Goal: Task Accomplishment & Management: Manage account settings

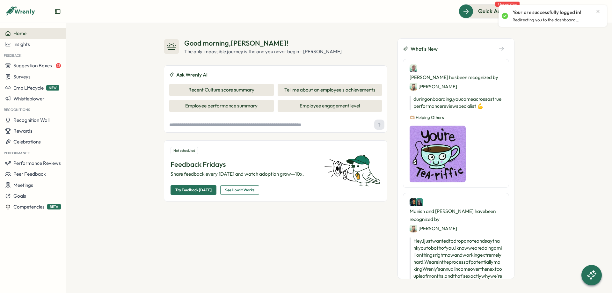
click at [601, 11] on div "Your are successfully logged in! Redirecting you to the dashboard..." at bounding box center [553, 16] width 102 height 17
click at [600, 11] on icon "Close notification" at bounding box center [598, 11] width 5 height 5
click at [584, 12] on icon at bounding box center [582, 11] width 6 height 6
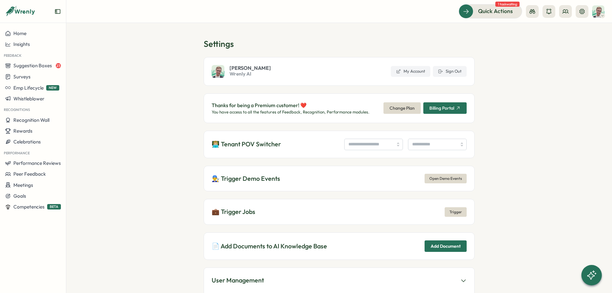
click at [372, 151] on div "👨🏼‍💻 Tenant POV Switcher" at bounding box center [339, 144] width 271 height 27
click at [372, 146] on input "search" at bounding box center [373, 144] width 59 height 11
type input "**********"
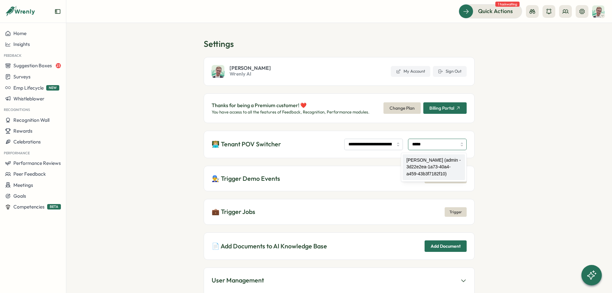
type input "*****"
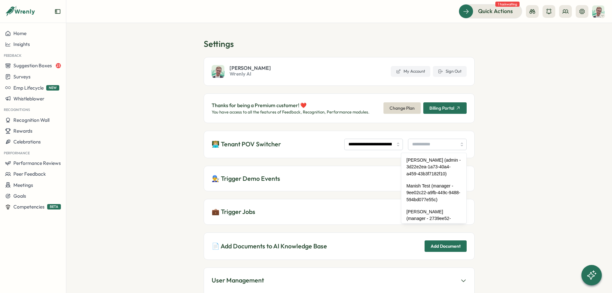
click at [384, 151] on div "**********" at bounding box center [339, 144] width 271 height 27
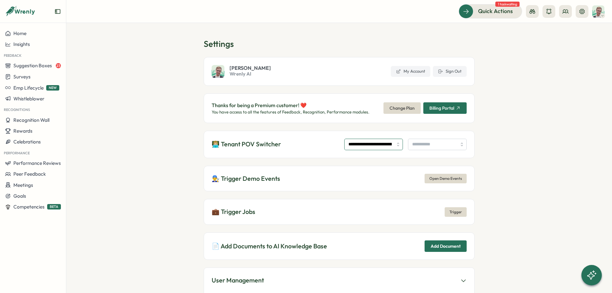
click at [379, 145] on input "**********" at bounding box center [373, 144] width 59 height 11
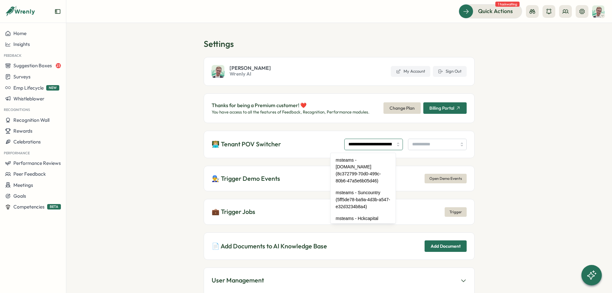
scroll to position [3651, 0]
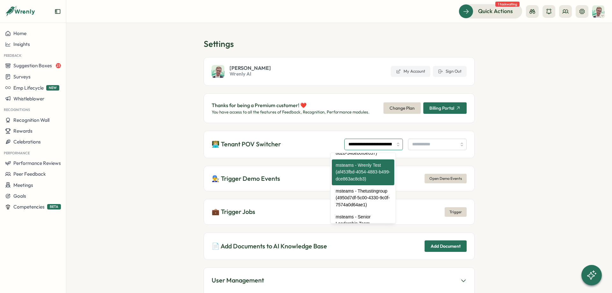
paste input "search"
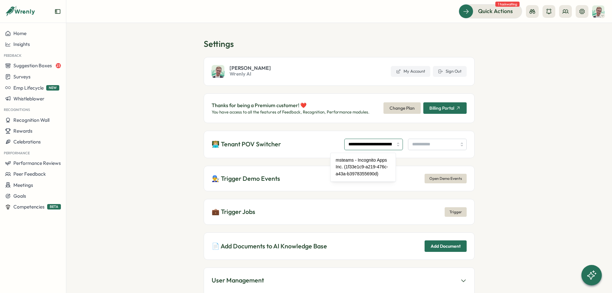
scroll to position [0, 31]
type input "**********"
click at [428, 150] on input "search" at bounding box center [437, 144] width 59 height 11
type input "**********"
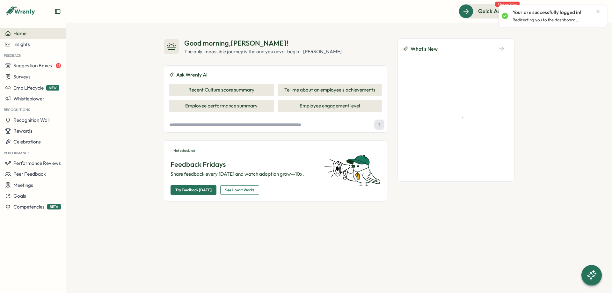
click at [600, 10] on icon "Close notification" at bounding box center [598, 11] width 3 height 3
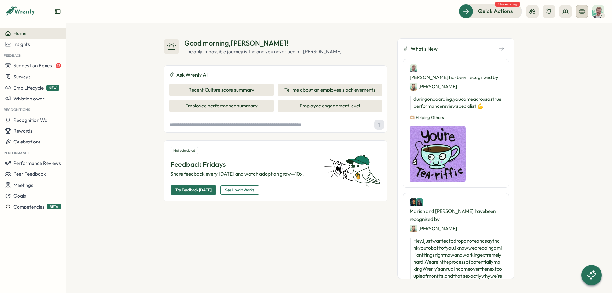
click at [584, 12] on icon at bounding box center [582, 11] width 6 height 6
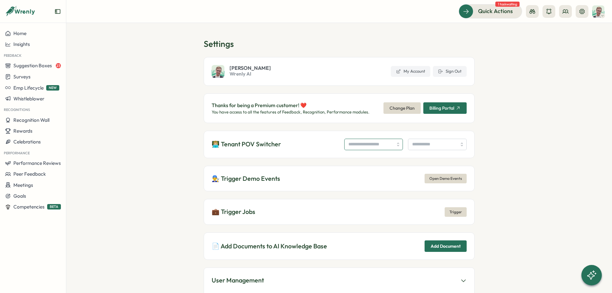
click at [348, 144] on input "search" at bounding box center [373, 144] width 59 height 11
paste input "**********"
type input "**********"
type input "*"
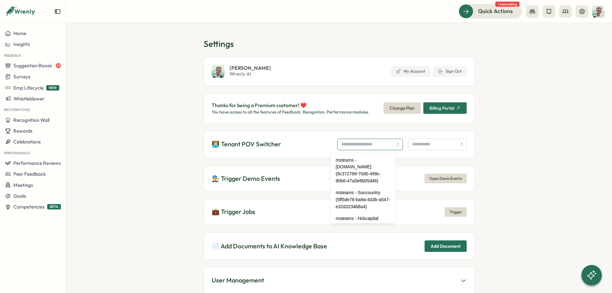
paste input "**********"
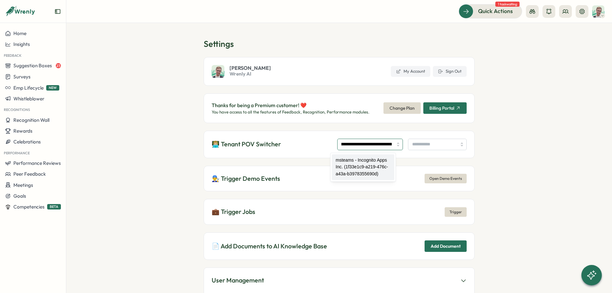
type input "**********"
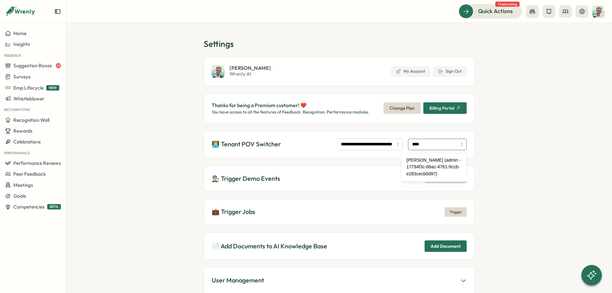
type input "**********"
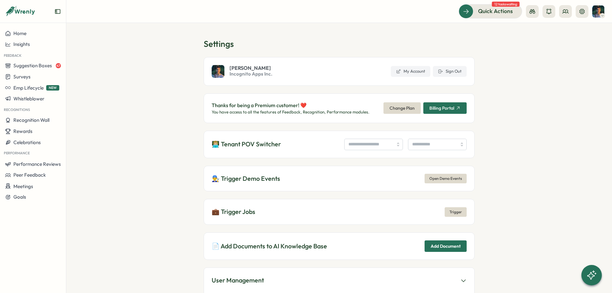
click at [561, 5] on div at bounding box center [557, 11] width 63 height 13
click at [563, 7] on button at bounding box center [565, 11] width 13 height 13
click at [570, 42] on div "User Groups" at bounding box center [566, 43] width 40 height 7
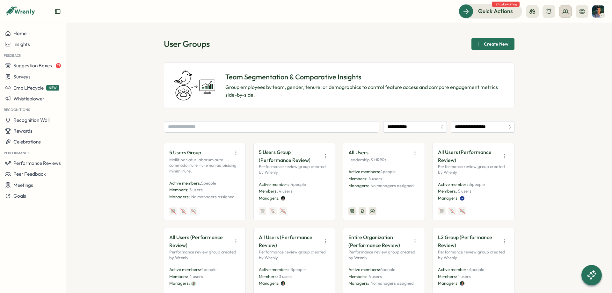
click at [565, 13] on icon at bounding box center [566, 11] width 6 height 6
click at [563, 30] on div "Org Members" at bounding box center [566, 31] width 40 height 7
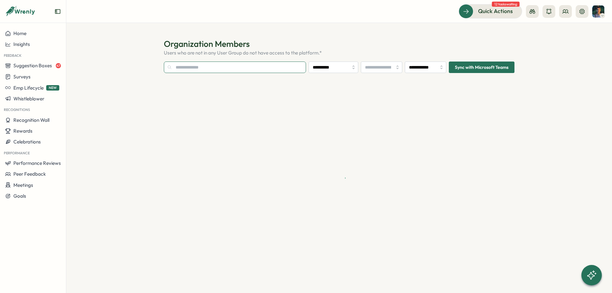
type input "**********"
click at [226, 72] on input "text" at bounding box center [235, 67] width 142 height 11
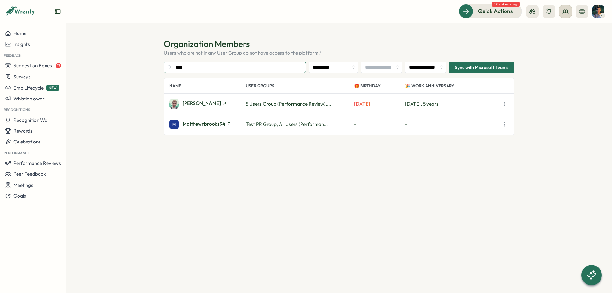
type input "****"
click at [569, 14] on button at bounding box center [565, 11] width 13 height 13
click at [568, 44] on div "User Groups" at bounding box center [566, 43] width 40 height 7
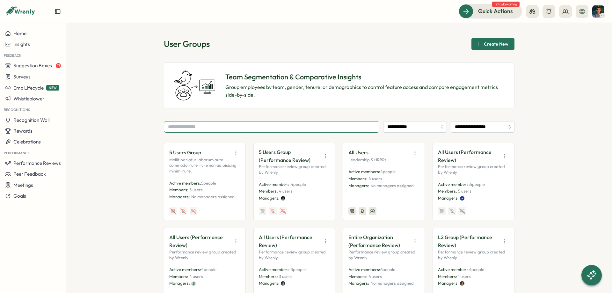
click at [227, 131] on input "text" at bounding box center [272, 126] width 216 height 11
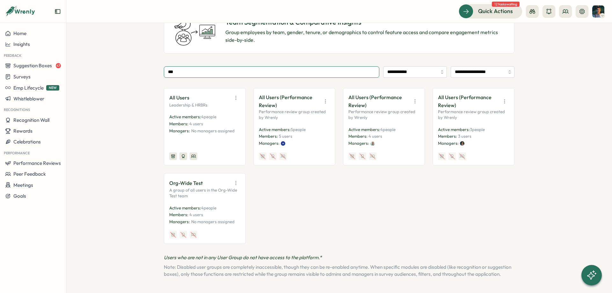
scroll to position [62, 0]
click at [416, 98] on icon "button" at bounding box center [415, 101] width 6 height 6
click at [406, 143] on button "Disable" at bounding box center [399, 148] width 40 height 11
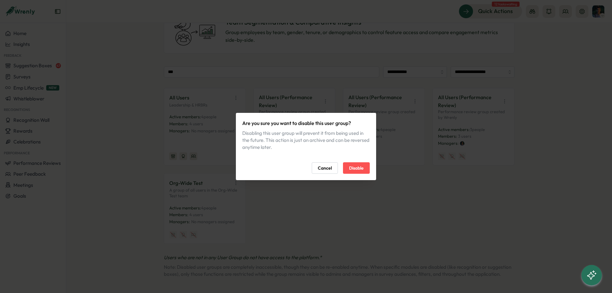
click at [354, 173] on span "Disable" at bounding box center [356, 168] width 15 height 11
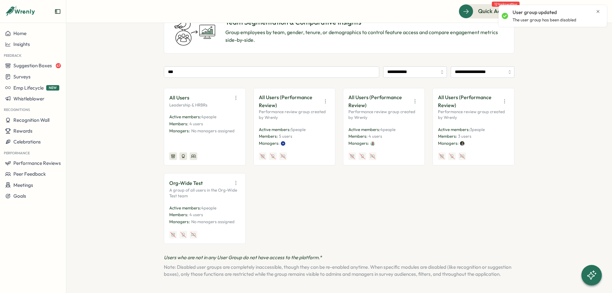
scroll to position [0, 0]
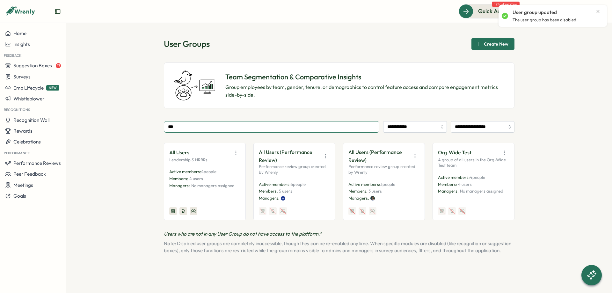
click at [296, 132] on input "***" at bounding box center [272, 126] width 216 height 11
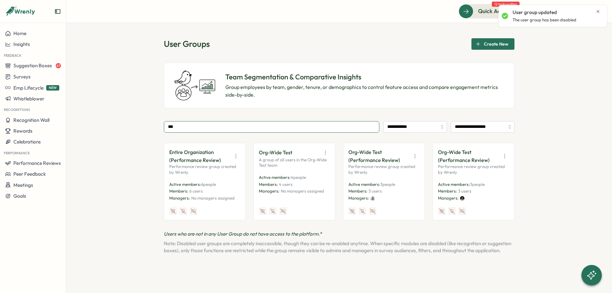
type input "***"
click at [414, 154] on icon "button" at bounding box center [415, 156] width 6 height 6
click at [400, 199] on button "Disable" at bounding box center [399, 202] width 40 height 11
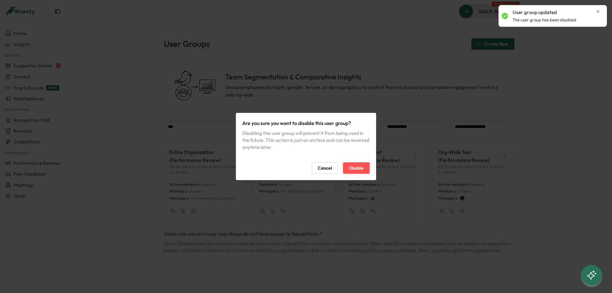
click at [352, 168] on span "Disable" at bounding box center [356, 168] width 15 height 11
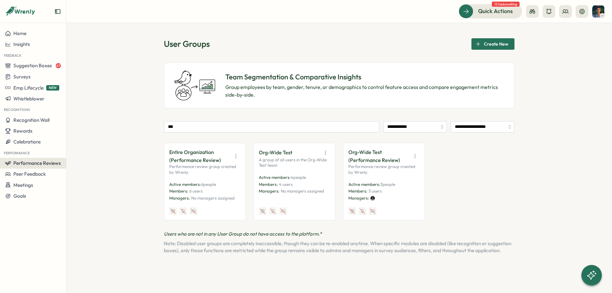
click at [47, 162] on span "Performance Reviews" at bounding box center [37, 163] width 48 height 6
click at [84, 148] on div "Reviews" at bounding box center [92, 151] width 49 height 7
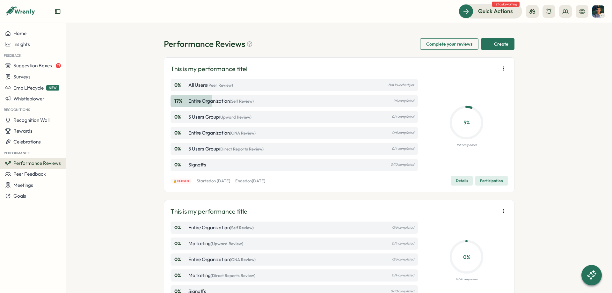
click at [492, 44] on div "Create" at bounding box center [496, 44] width 23 height 11
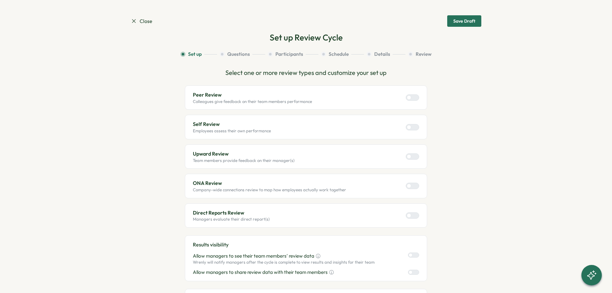
click at [416, 129] on div at bounding box center [415, 127] width 8 height 6
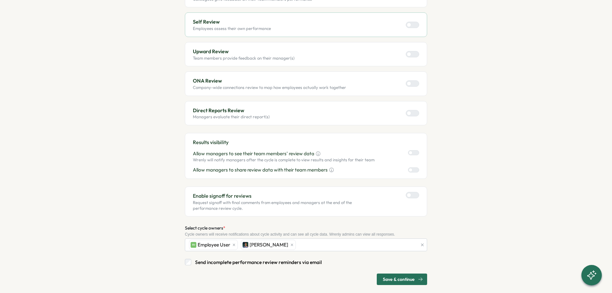
scroll to position [110, 0]
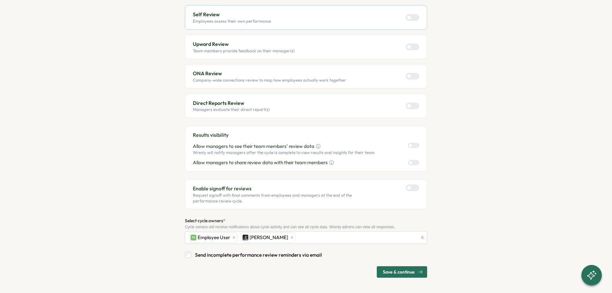
click at [413, 186] on div at bounding box center [415, 188] width 8 height 6
click at [415, 270] on span "Save & continue" at bounding box center [399, 272] width 32 height 11
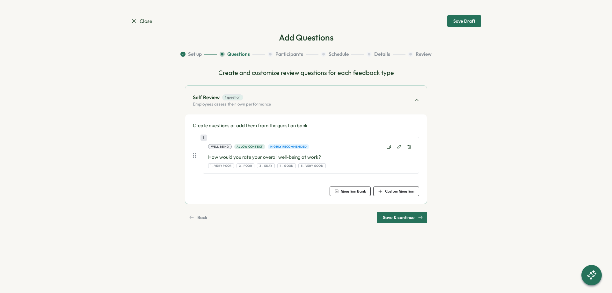
click at [341, 189] on span "Question Bank" at bounding box center [353, 191] width 25 height 4
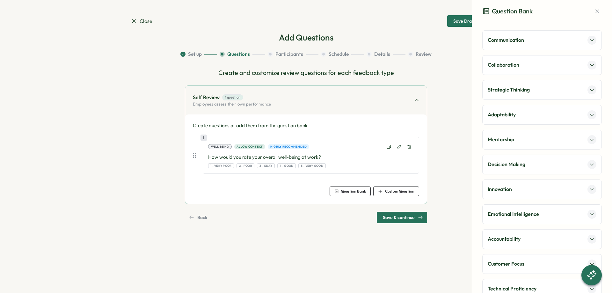
click at [518, 109] on div "Adaptability" at bounding box center [542, 115] width 120 height 20
click at [518, 113] on div "Adaptability" at bounding box center [542, 114] width 109 height 9
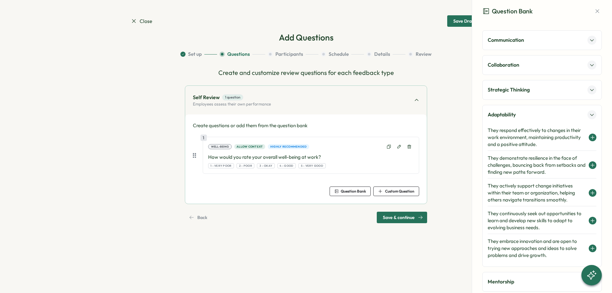
click at [518, 113] on div "Adaptability" at bounding box center [542, 114] width 109 height 9
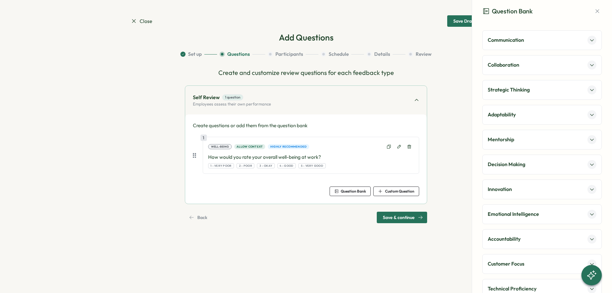
click at [358, 193] on span "Question Bank" at bounding box center [353, 191] width 25 height 4
click at [394, 192] on span "Custom Question" at bounding box center [399, 191] width 29 height 4
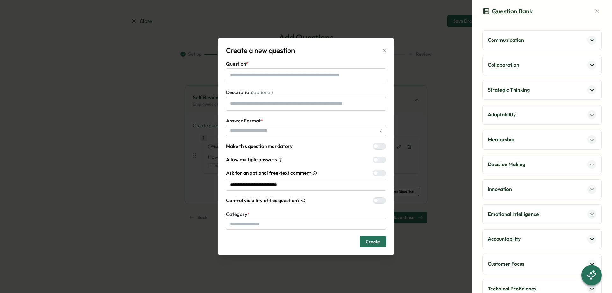
type textarea "*"
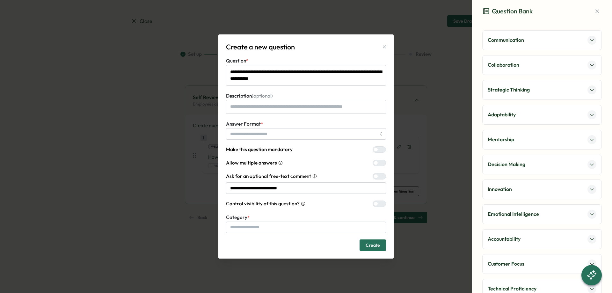
type textarea "**********"
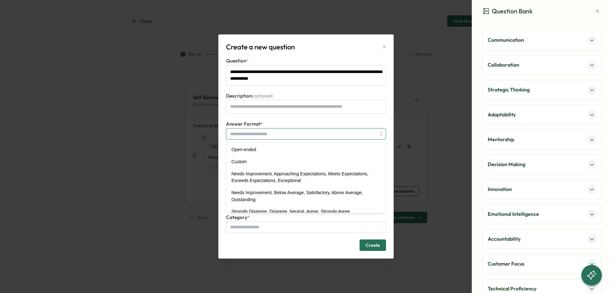
click at [276, 131] on input "Answer Format *" at bounding box center [306, 133] width 160 height 11
type textarea "*"
type input "**********"
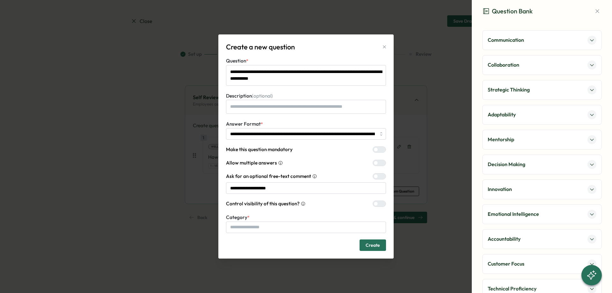
click at [380, 248] on span "Create" at bounding box center [373, 245] width 14 height 11
type textarea "*"
type input "*"
type textarea "*"
type input "**"
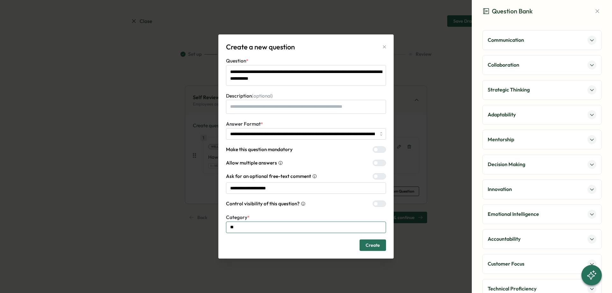
type textarea "*"
type input "***"
type textarea "*"
type input "****"
type textarea "*"
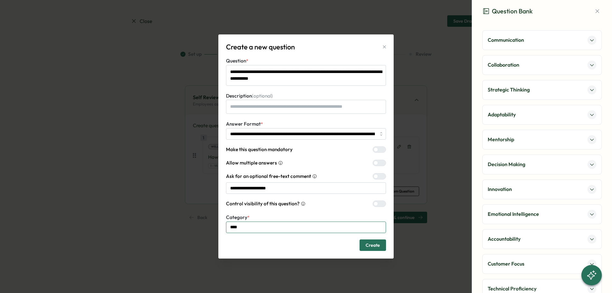
type input "*****"
type textarea "*"
type input "******"
type textarea "*"
type input "*******"
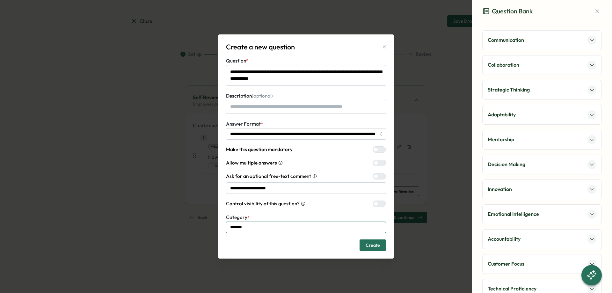
type textarea "*"
type input "********"
type textarea "*"
type input "*********"
type textarea "*"
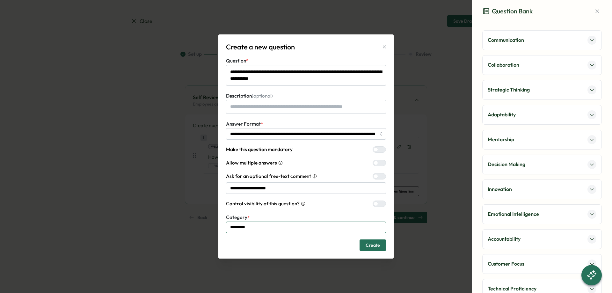
type input "**********"
type textarea "*"
type input "**********"
type textarea "*"
type input "**********"
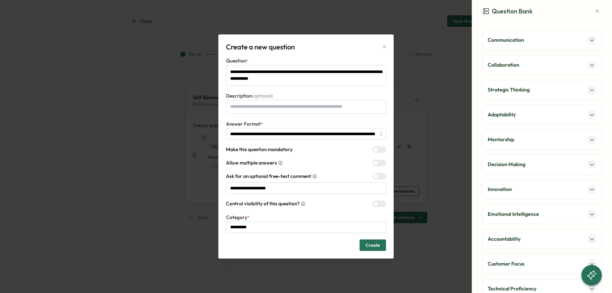
click at [379, 248] on span "Create" at bounding box center [373, 245] width 14 height 11
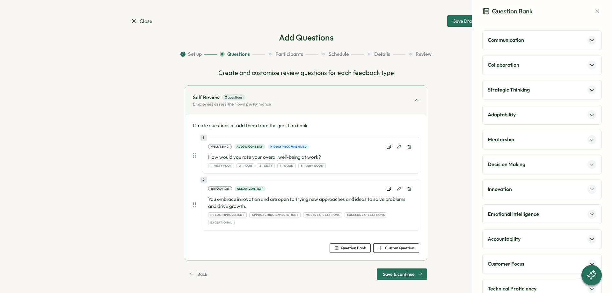
click at [418, 269] on div "Save & continue" at bounding box center [403, 274] width 40 height 11
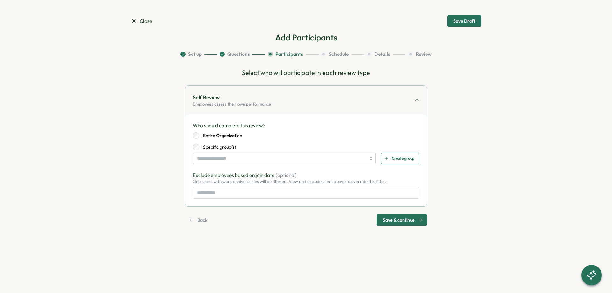
click at [219, 135] on label "Entire Organization" at bounding box center [220, 135] width 43 height 6
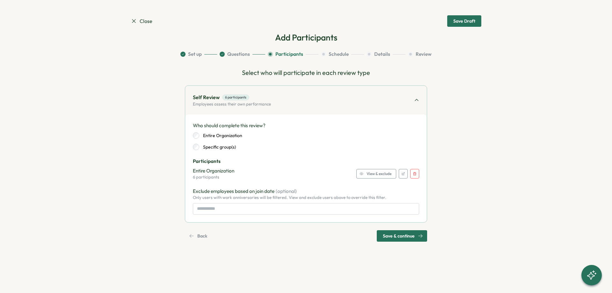
click at [367, 174] on span "View & exclude" at bounding box center [379, 173] width 25 height 9
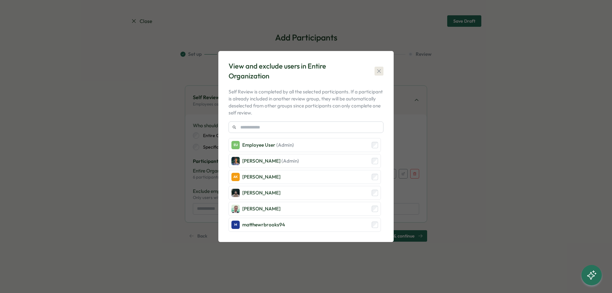
click at [375, 73] on button "button" at bounding box center [379, 71] width 9 height 9
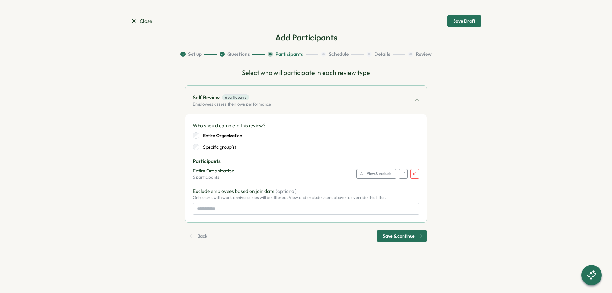
click at [240, 55] on button "Questions" at bounding box center [243, 54] width 46 height 7
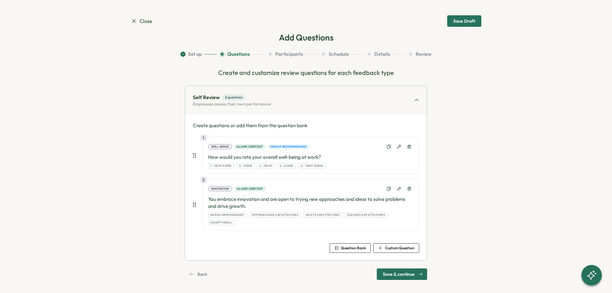
click at [356, 246] on span "Question Bank" at bounding box center [353, 248] width 25 height 4
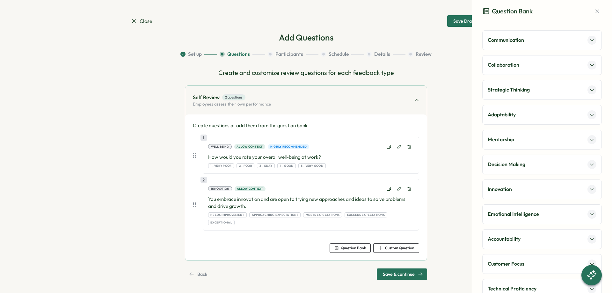
click at [525, 264] on div "Customer Focus" at bounding box center [542, 264] width 109 height 9
click at [526, 280] on h4 "They consistently prioritize the needs and expectations of our customers in the…" at bounding box center [537, 283] width 98 height 14
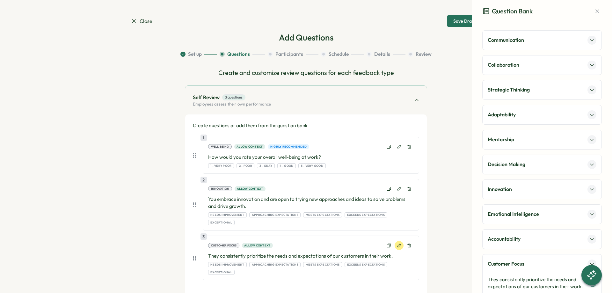
click at [399, 243] on icon at bounding box center [399, 245] width 4 height 4
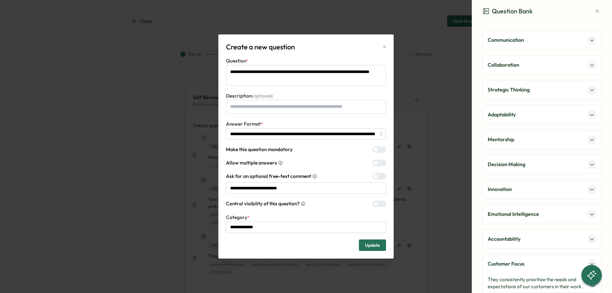
drag, startPoint x: 235, startPoint y: 73, endPoint x: 222, endPoint y: 73, distance: 13.1
click at [226, 73] on textarea "**********" at bounding box center [306, 75] width 160 height 21
type textarea "*"
type textarea "**********"
type textarea "*"
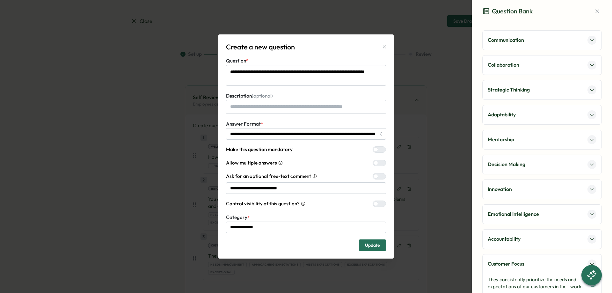
type textarea "**********"
type textarea "*"
type textarea "**********"
click at [379, 250] on span "Update" at bounding box center [372, 245] width 15 height 11
type textarea "*"
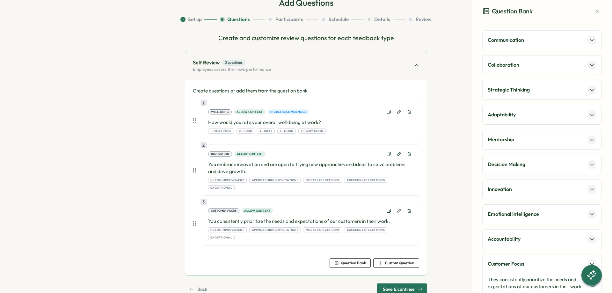
scroll to position [37, 0]
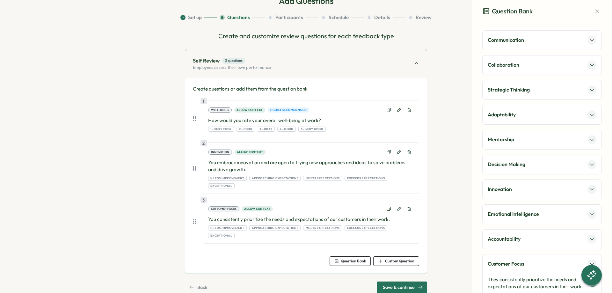
click at [418, 282] on div "Save & continue" at bounding box center [403, 287] width 40 height 11
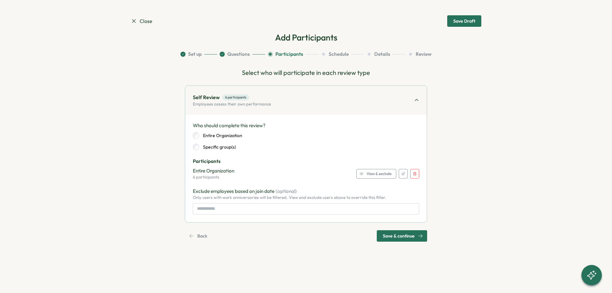
click at [402, 234] on span "Save & continue" at bounding box center [399, 236] width 32 height 11
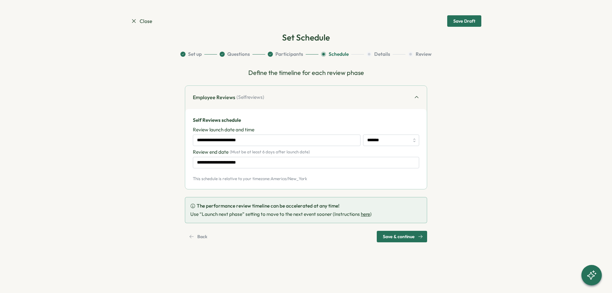
click at [405, 236] on span "Save & continue" at bounding box center [399, 236] width 32 height 11
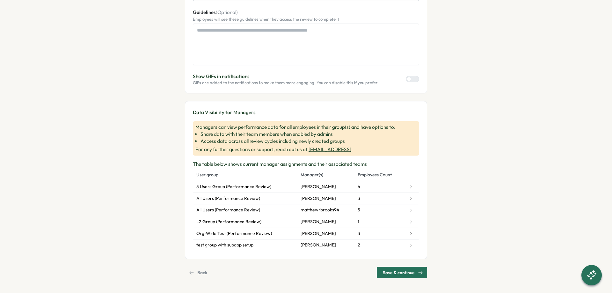
scroll to position [113, 0]
click at [418, 271] on div "Save & continue" at bounding box center [403, 272] width 40 height 11
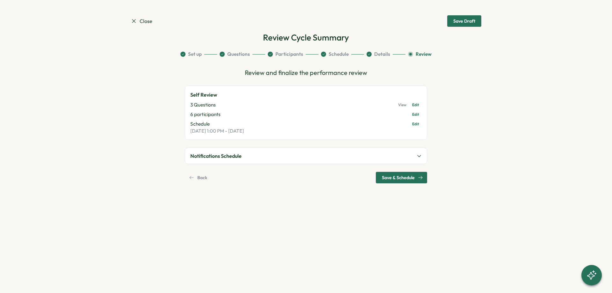
click at [401, 177] on span "Save & Schedule" at bounding box center [398, 177] width 33 height 11
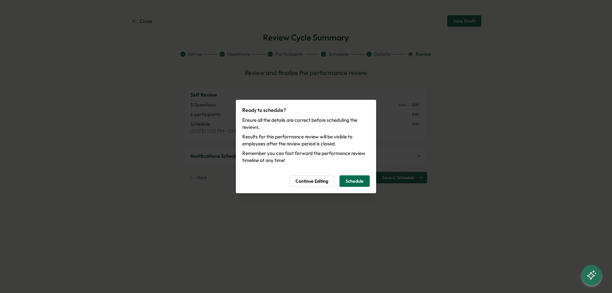
click at [365, 182] on button "Schedule" at bounding box center [355, 180] width 30 height 11
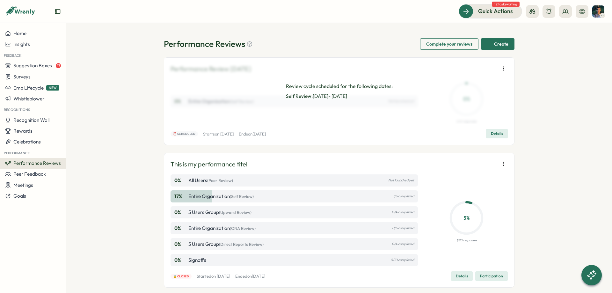
click at [501, 70] on icon "button" at bounding box center [503, 68] width 6 height 6
click at [475, 104] on span "Launch next phase" at bounding box center [464, 102] width 40 height 6
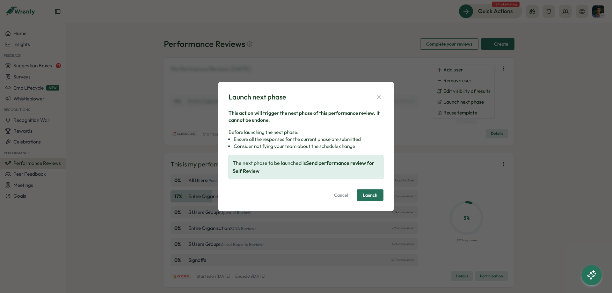
click at [370, 193] on span "Launch" at bounding box center [370, 195] width 15 height 4
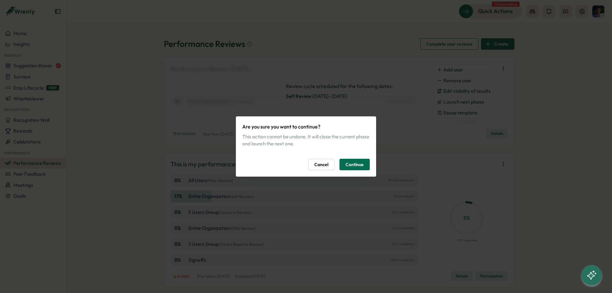
click at [356, 162] on span "Continue" at bounding box center [355, 164] width 18 height 11
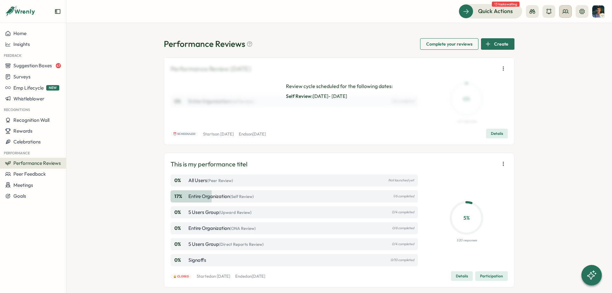
click at [560, 13] on button at bounding box center [565, 11] width 13 height 13
click at [560, 29] on div "Org Members" at bounding box center [566, 31] width 40 height 7
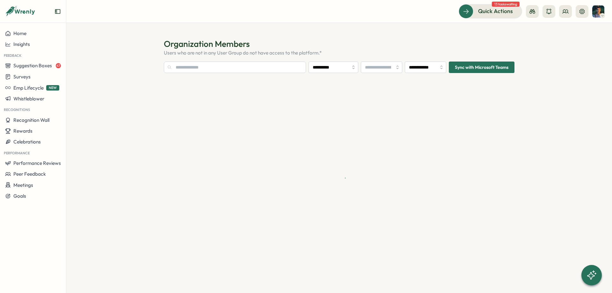
type input "**********"
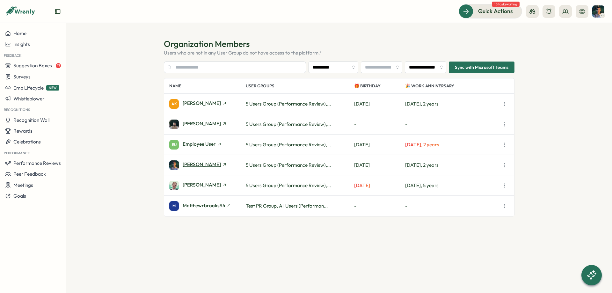
click at [192, 166] on span "[PERSON_NAME]" at bounding box center [202, 164] width 38 height 5
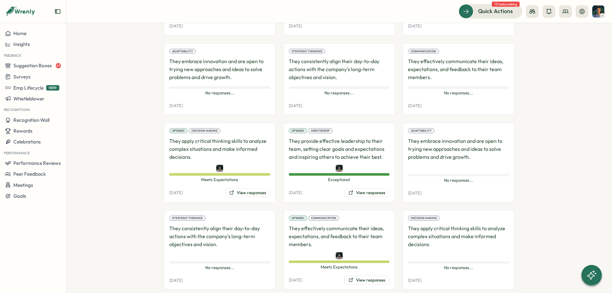
scroll to position [961, 0]
drag, startPoint x: 214, startPoint y: 180, endPoint x: 248, endPoint y: 183, distance: 33.9
click at [248, 181] on span "Meets Expectations" at bounding box center [219, 179] width 101 height 6
click at [250, 196] on button "View responses" at bounding box center [247, 192] width 45 height 9
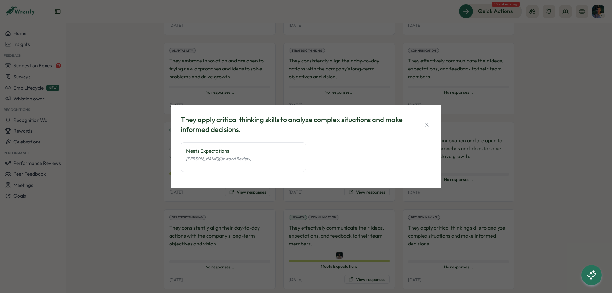
drag, startPoint x: 187, startPoint y: 158, endPoint x: 278, endPoint y: 173, distance: 92.3
click at [278, 173] on div "Meets Expectations Ali Khan (Upward Review)" at bounding box center [243, 160] width 125 height 36
drag, startPoint x: 278, startPoint y: 173, endPoint x: 306, endPoint y: 162, distance: 30.4
click at [286, 170] on div "Meets Expectations Ali Khan (Upward Review)" at bounding box center [243, 160] width 125 height 36
click at [426, 122] on icon "button" at bounding box center [427, 124] width 6 height 6
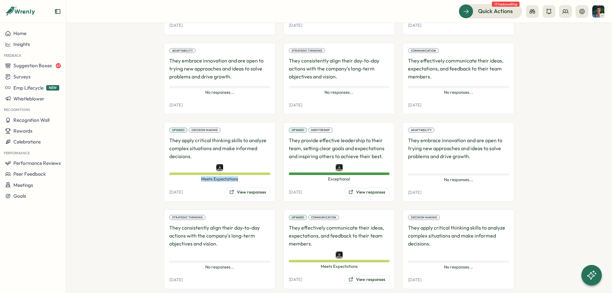
drag, startPoint x: 168, startPoint y: 146, endPoint x: 246, endPoint y: 180, distance: 84.7
click at [246, 180] on div "Upward Decision Making They apply critical thinking skills to analyze complex s…" at bounding box center [220, 162] width 112 height 80
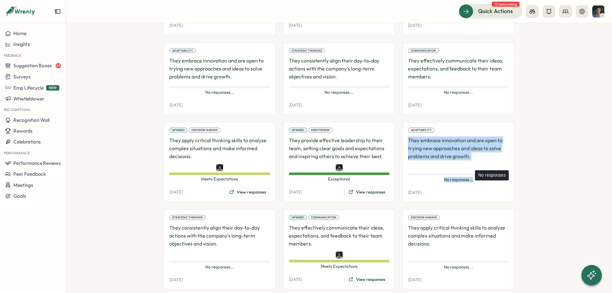
drag, startPoint x: 408, startPoint y: 141, endPoint x: 474, endPoint y: 178, distance: 74.8
click at [474, 178] on div "Adaptability They embrace innovation and are open to trying new approaches and …" at bounding box center [459, 162] width 112 height 80
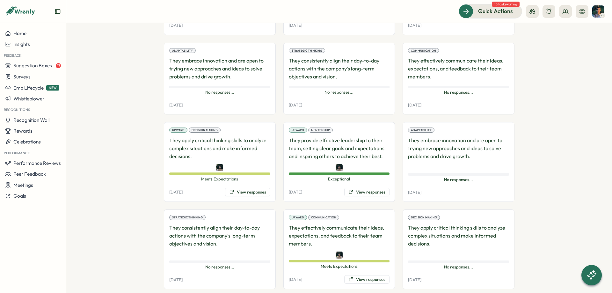
click at [462, 186] on div "Adaptability They embrace innovation and are open to trying new approaches and …" at bounding box center [459, 162] width 112 height 80
drag, startPoint x: 412, startPoint y: 143, endPoint x: 462, endPoint y: 161, distance: 52.9
click at [460, 158] on p "They embrace innovation and are open to trying new approaches and ideas to solv…" at bounding box center [458, 151] width 101 height 31
click at [463, 190] on div "26 Aug, 2025" at bounding box center [458, 192] width 101 height 8
drag, startPoint x: 164, startPoint y: 195, endPoint x: 195, endPoint y: 193, distance: 31.6
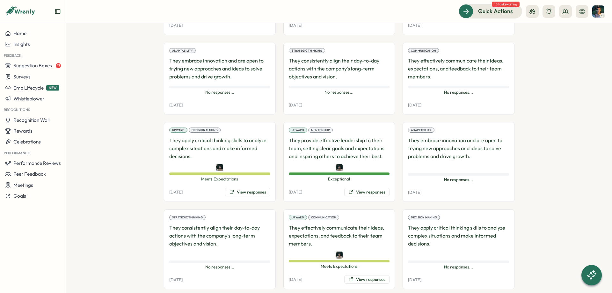
click at [195, 193] on section "Employees Manish Panwar Manish Panwar admin Employment History Employee Informa…" at bounding box center [339, 158] width 546 height 270
click at [195, 193] on div "26 Aug, 2025 View responses" at bounding box center [219, 192] width 101 height 9
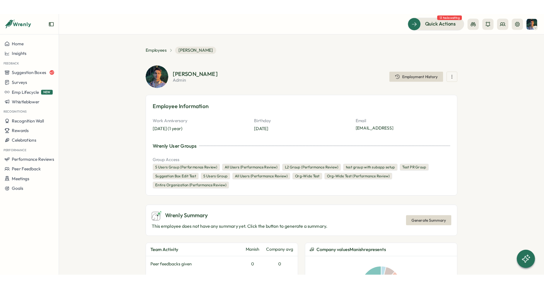
scroll to position [0, 0]
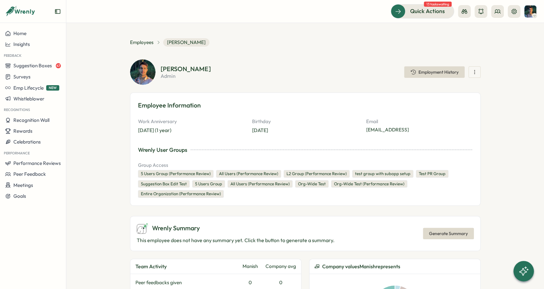
click at [499, 31] on section "Employees Manish Panwar Manish Panwar admin Employment History Employee Informa…" at bounding box center [305, 156] width 478 height 266
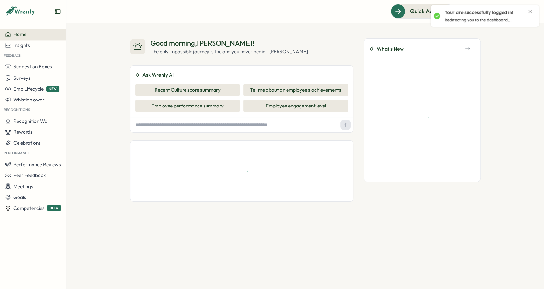
drag, startPoint x: 531, startPoint y: 10, endPoint x: 506, endPoint y: 23, distance: 28.4
click at [531, 9] on icon "Close notification" at bounding box center [530, 11] width 5 height 5
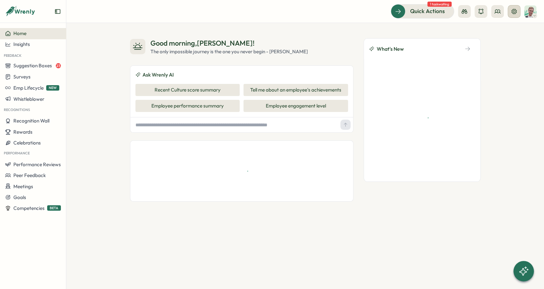
click at [515, 14] on icon at bounding box center [514, 11] width 5 height 5
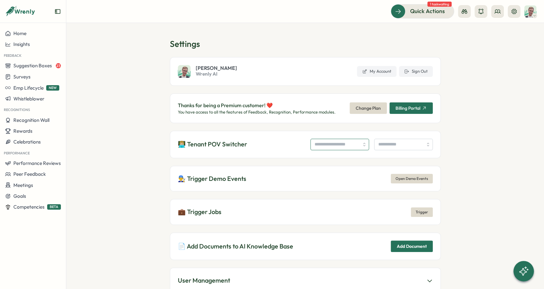
click at [340, 142] on input "search" at bounding box center [340, 144] width 59 height 11
type input "**********"
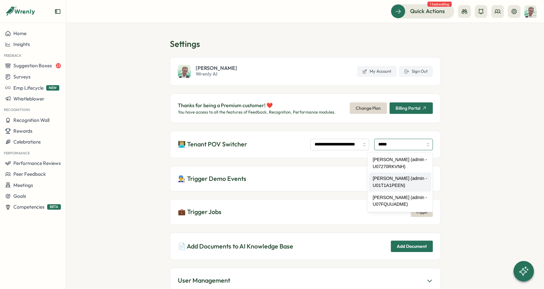
type input "**********"
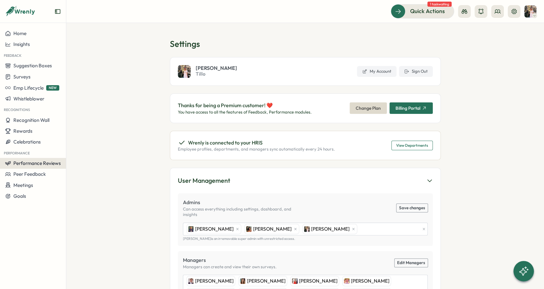
click at [40, 164] on span "Performance Reviews" at bounding box center [37, 163] width 48 height 6
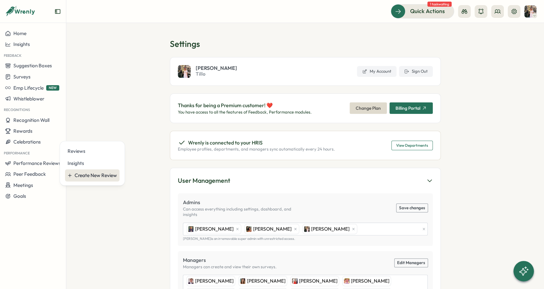
click at [97, 176] on div "Create New Review" at bounding box center [96, 175] width 42 height 7
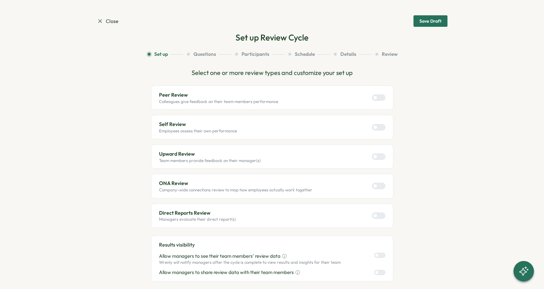
click at [110, 21] on span "Close" at bounding box center [108, 21] width 22 height 8
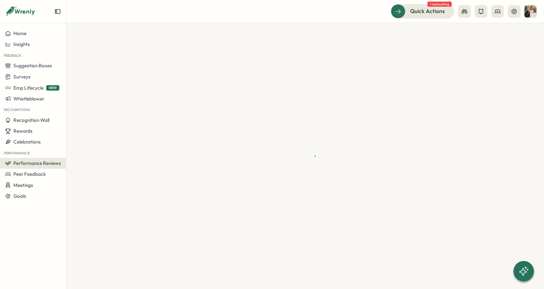
click at [53, 161] on span "Performance Reviews" at bounding box center [37, 163] width 48 height 6
click at [113, 67] on div at bounding box center [305, 156] width 478 height 266
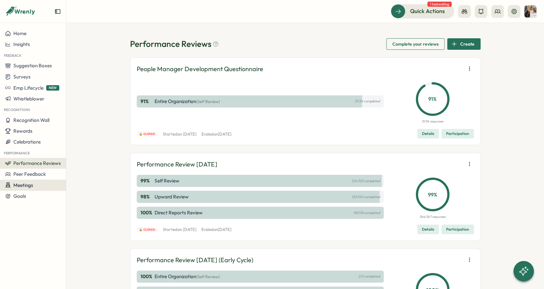
click at [44, 184] on div "Meetings" at bounding box center [33, 185] width 56 height 6
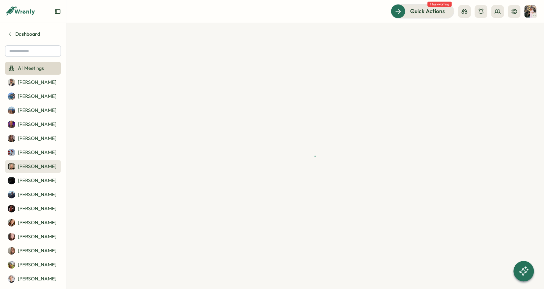
click at [47, 160] on link "[PERSON_NAME]" at bounding box center [33, 166] width 56 height 13
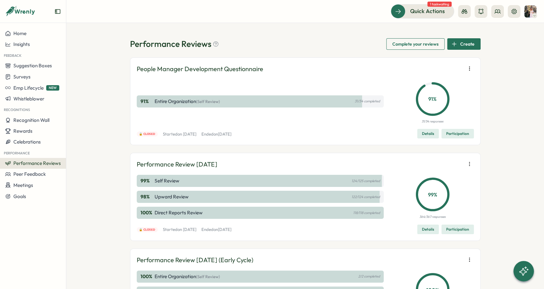
click at [47, 160] on button "Performance Reviews" at bounding box center [33, 163] width 66 height 11
click at [85, 175] on div "Create New Review" at bounding box center [96, 175] width 42 height 7
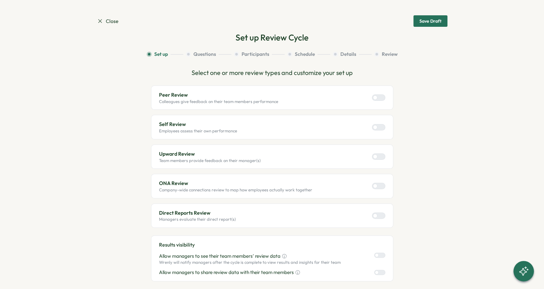
click at [108, 22] on span "Close" at bounding box center [108, 21] width 22 height 8
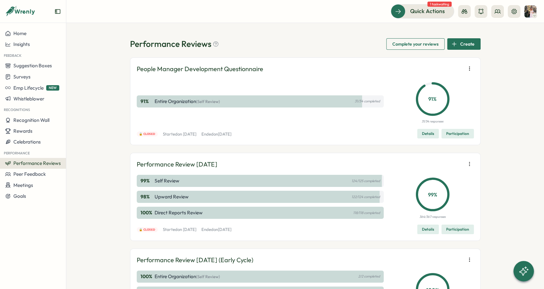
click at [526, 43] on div "Performance Reviews Complete your reviews Create People Manager Development Que…" at bounding box center [305, 156] width 478 height 266
click at [314, 40] on div "Performance Reviews Complete your reviews Create" at bounding box center [305, 43] width 351 height 11
click at [495, 8] on icon at bounding box center [498, 11] width 6 height 6
click at [498, 46] on div "User Groups" at bounding box center [498, 43] width 40 height 7
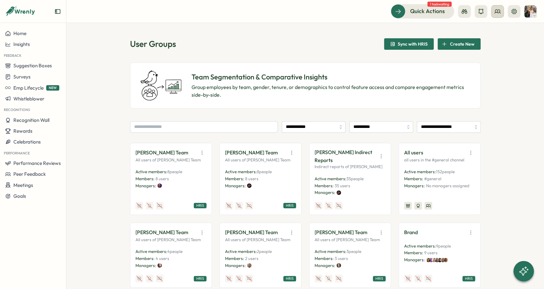
click at [499, 11] on icon at bounding box center [498, 11] width 6 height 6
click at [498, 31] on div "Org Members" at bounding box center [498, 31] width 40 height 7
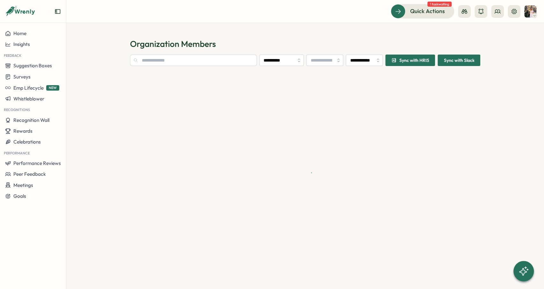
type input "**********"
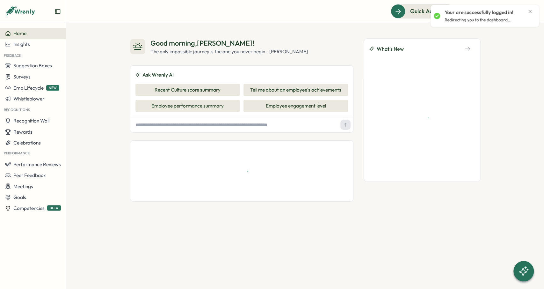
click at [532, 7] on div "Your are successfully logged in! Redirecting you to the dashboard..." at bounding box center [485, 16] width 108 height 22
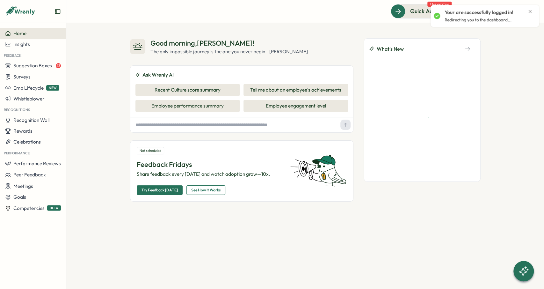
click at [531, 9] on icon "Close notification" at bounding box center [530, 11] width 5 height 5
click at [516, 14] on icon at bounding box center [514, 11] width 6 height 6
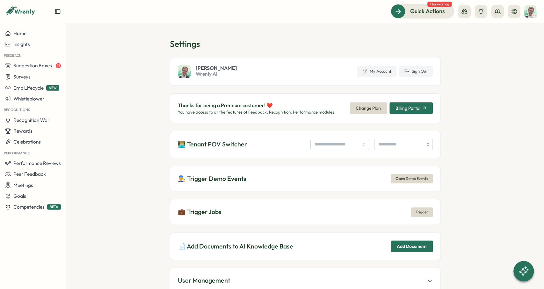
click at [319, 151] on div "👨🏼‍💻 Tenant POV Switcher" at bounding box center [305, 144] width 271 height 27
click at [319, 148] on input "search" at bounding box center [340, 144] width 59 height 11
type input "**********"
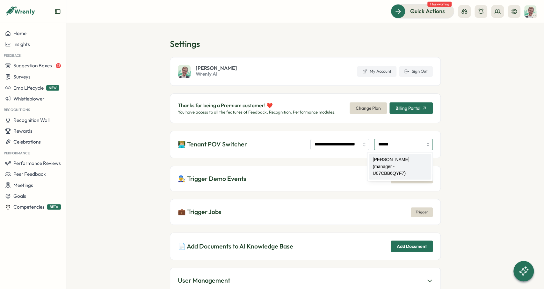
type input "**********"
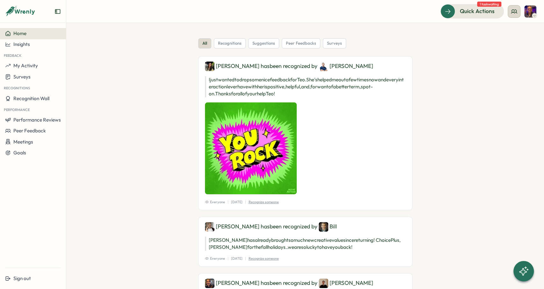
click at [515, 10] on icon at bounding box center [514, 12] width 6 height 4
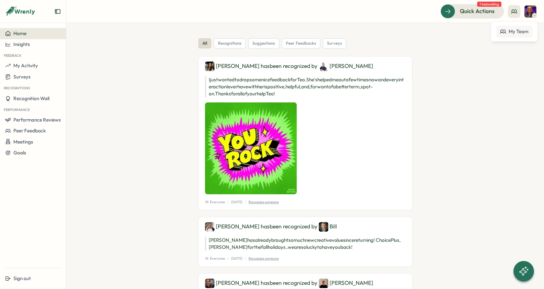
click at [507, 30] on div "My Team" at bounding box center [514, 31] width 29 height 7
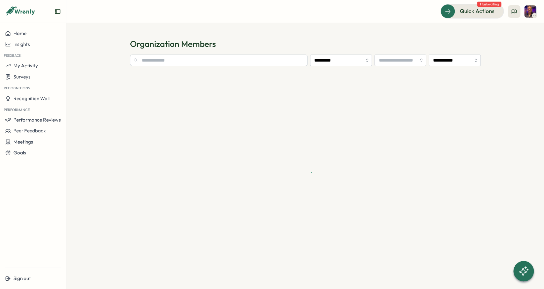
type input "**********"
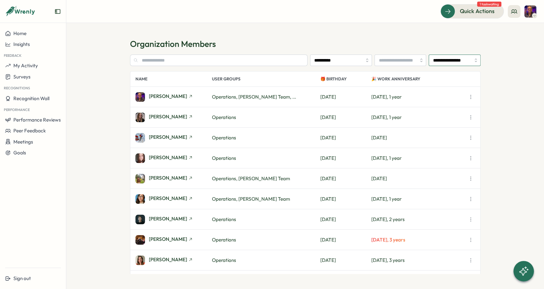
click at [461, 59] on input "**********" at bounding box center [455, 60] width 52 height 11
click at [487, 58] on section "**********" at bounding box center [305, 156] width 478 height 266
click at [445, 58] on input "**********" at bounding box center [455, 60] width 52 height 11
click at [394, 33] on section "**********" at bounding box center [305, 156] width 478 height 266
click at [26, 47] on span "Insights" at bounding box center [21, 44] width 17 height 6
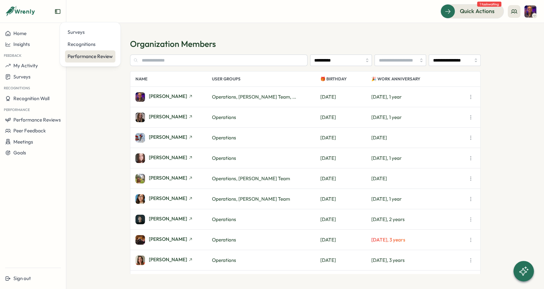
click at [85, 56] on div "Performance Review" at bounding box center [90, 56] width 45 height 7
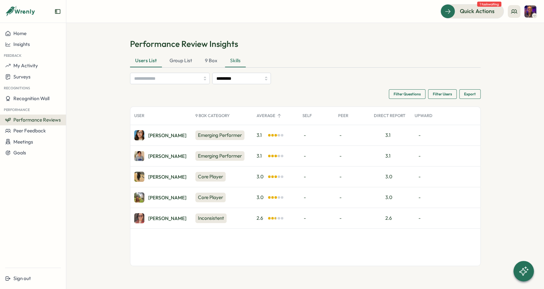
click at [237, 59] on div "Skills" at bounding box center [235, 61] width 21 height 13
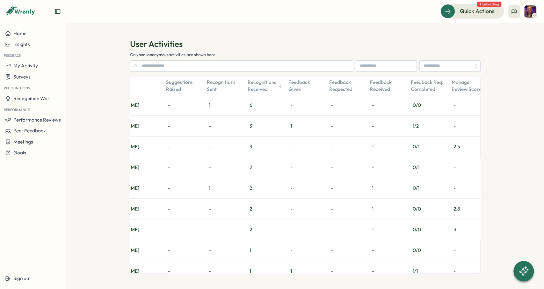
scroll to position [0, 55]
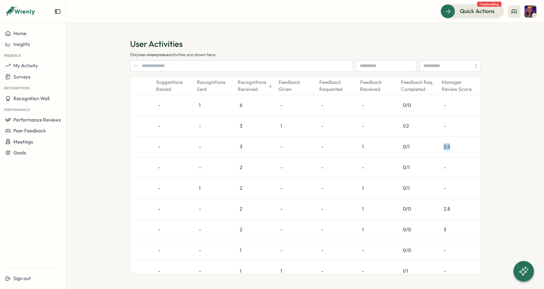
drag, startPoint x: 444, startPoint y: 146, endPoint x: 464, endPoint y: 152, distance: 20.9
click at [464, 147] on div "2.5" at bounding box center [460, 146] width 41 height 20
drag, startPoint x: 449, startPoint y: 143, endPoint x: 462, endPoint y: 164, distance: 24.2
click at [454, 143] on div "2.8" at bounding box center [460, 148] width 41 height 20
drag, startPoint x: 442, startPoint y: 216, endPoint x: 456, endPoint y: 222, distance: 15.2
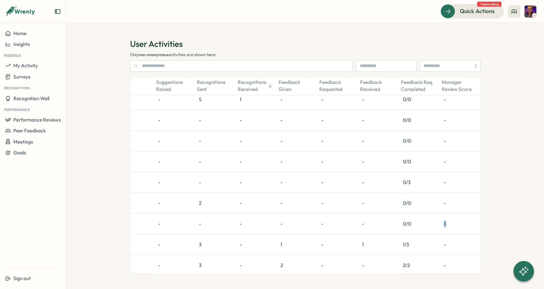
click at [456, 222] on div "3" at bounding box center [460, 224] width 41 height 20
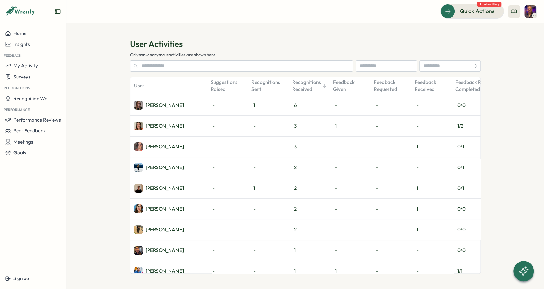
scroll to position [0, 0]
click at [162, 149] on div "[PERSON_NAME]" at bounding box center [165, 146] width 38 height 5
click at [155, 228] on div "[PERSON_NAME]" at bounding box center [165, 229] width 38 height 5
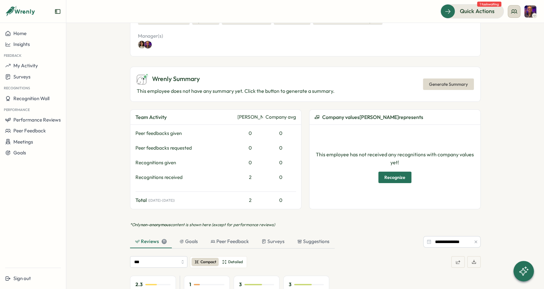
scroll to position [166, 0]
click at [515, 12] on icon at bounding box center [514, 11] width 6 height 6
click at [509, 33] on div "My Team" at bounding box center [514, 31] width 29 height 7
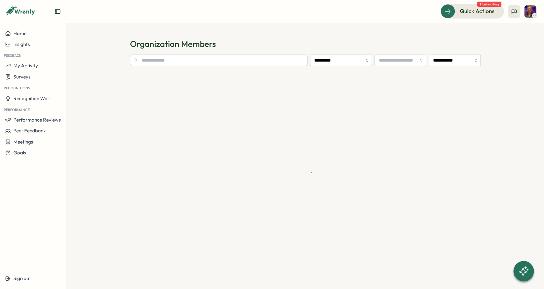
type input "**********"
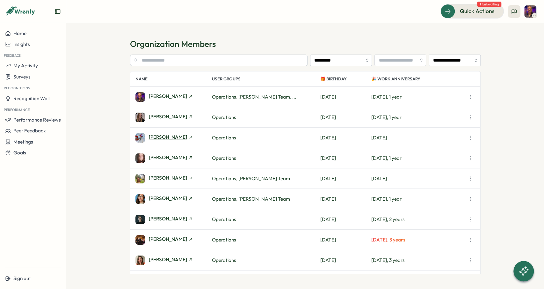
click at [171, 137] on span "Alara Kivilcim" at bounding box center [168, 137] width 38 height 5
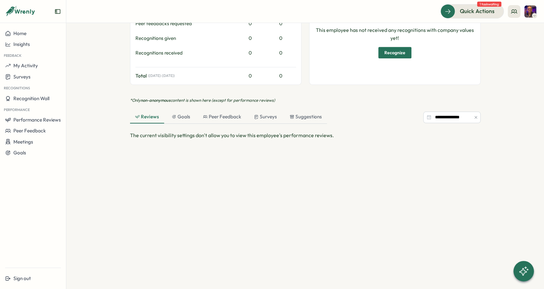
scroll to position [234, 0]
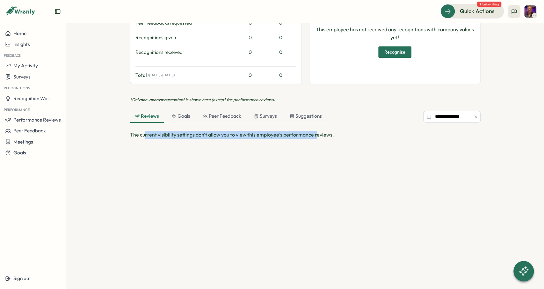
drag, startPoint x: 244, startPoint y: 136, endPoint x: 315, endPoint y: 133, distance: 71.2
click at [315, 133] on p "The current visibility settings don't allow you to view this employee's perform…" at bounding box center [232, 135] width 204 height 8
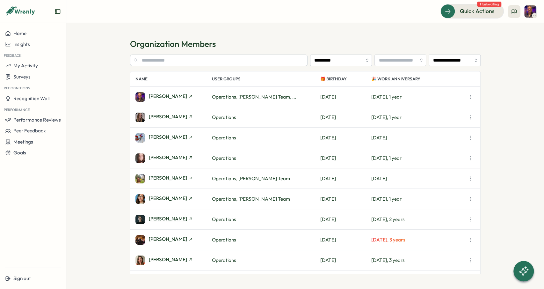
click at [172, 219] on span "Ben Cruttenden" at bounding box center [168, 218] width 38 height 5
click at [168, 238] on span "Bradley Jones" at bounding box center [168, 239] width 38 height 5
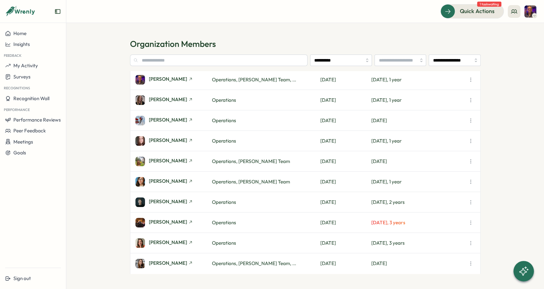
scroll to position [17, 0]
click at [174, 263] on span "Jamie Alexia May Koen" at bounding box center [168, 262] width 38 height 5
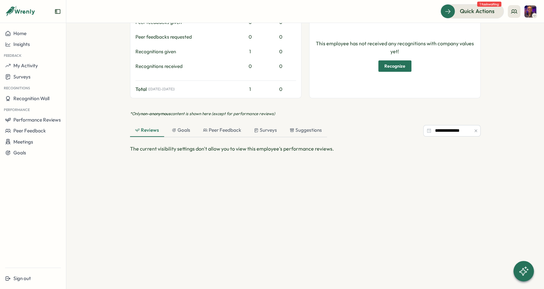
click at [477, 129] on icon "button" at bounding box center [476, 131] width 4 height 4
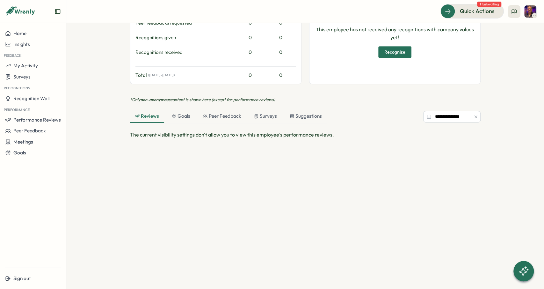
click at [475, 116] on icon "button" at bounding box center [476, 116] width 4 height 4
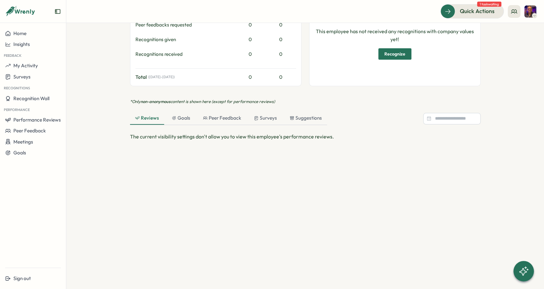
scroll to position [234, 0]
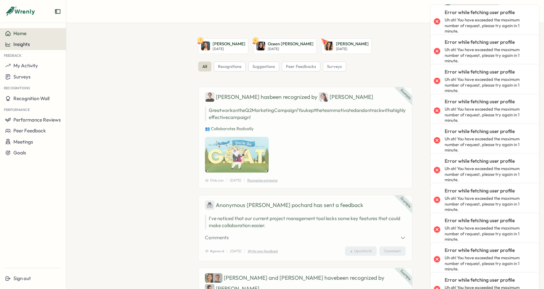
click at [26, 48] on button "Insights" at bounding box center [33, 44] width 66 height 11
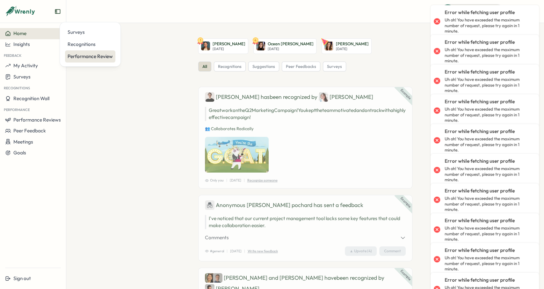
click at [93, 57] on div "Performance Review" at bounding box center [90, 56] width 45 height 7
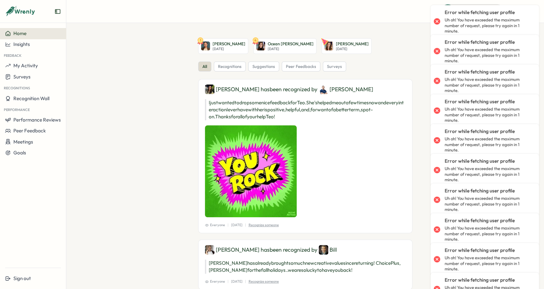
drag, startPoint x: 123, startPoint y: 52, endPoint x: 106, endPoint y: 0, distance: 54.8
click at [123, 46] on section "1 Rosie Teo Wed, Oct 15 4 Ocean Allen Sat, Oct 18 Sophia Whitham Sun, Oct 19 al…" at bounding box center [305, 156] width 478 height 266
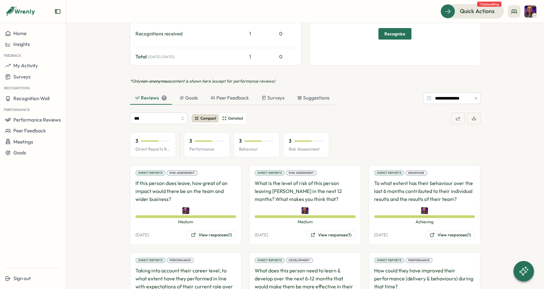
scroll to position [309, 0]
click at [232, 116] on span "Detailed" at bounding box center [235, 119] width 15 height 6
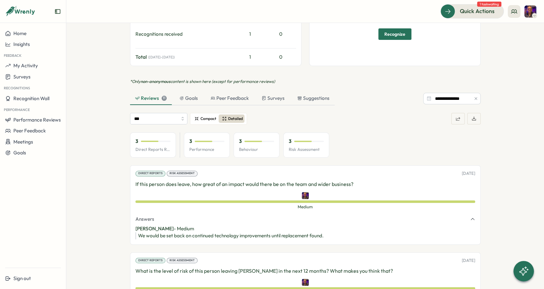
click at [205, 116] on span "Compact" at bounding box center [209, 119] width 16 height 6
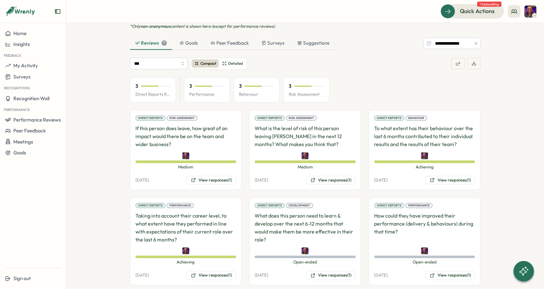
scroll to position [0, 0]
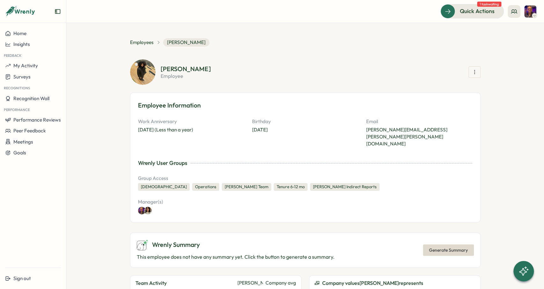
drag, startPoint x: 413, startPoint y: 235, endPoint x: 410, endPoint y: 89, distance: 146.7
click at [531, 15] on img at bounding box center [531, 11] width 12 height 12
click at [514, 16] on button at bounding box center [514, 11] width 13 height 13
click at [437, 31] on section "**********" at bounding box center [305, 156] width 478 height 266
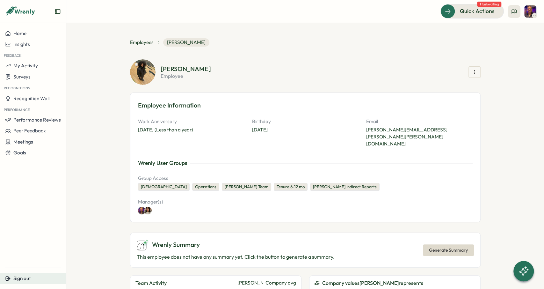
click at [40, 283] on button "Sign out" at bounding box center [33, 278] width 66 height 11
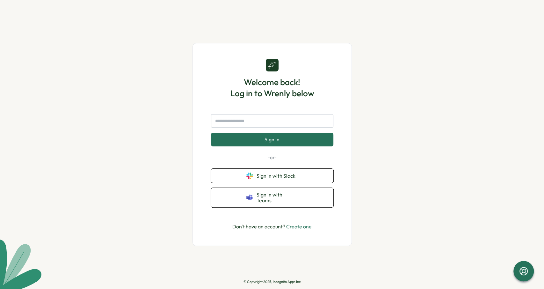
click at [199, 65] on div "Welcome back! Log in to Wrenly below Sign in -or- Sign in with Slack Sign in wi…" at bounding box center [272, 144] width 159 height 203
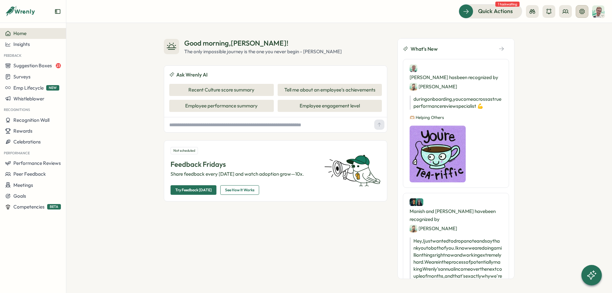
click at [544, 12] on button at bounding box center [582, 11] width 13 height 13
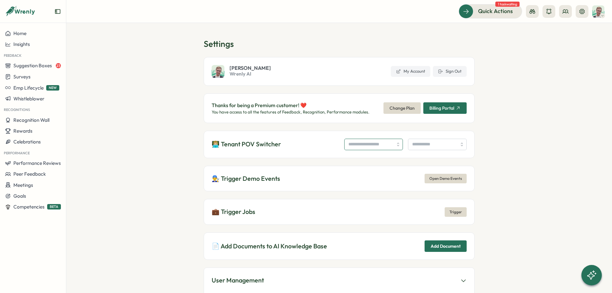
click at [347, 144] on input "search" at bounding box center [373, 144] width 59 height 11
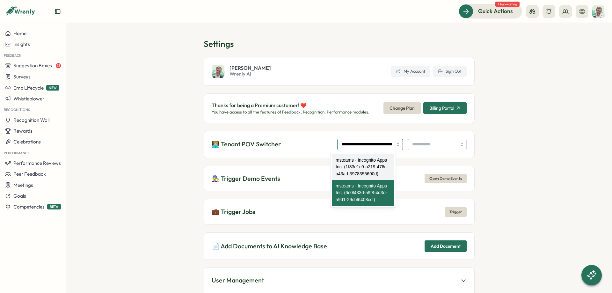
type input "**********"
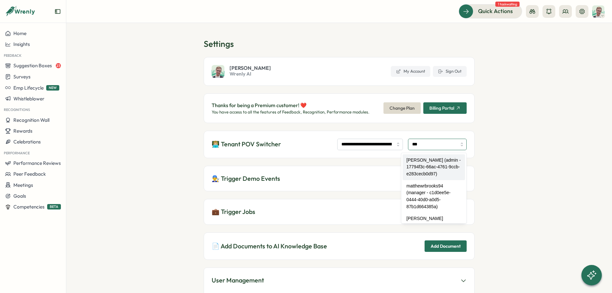
type input "**********"
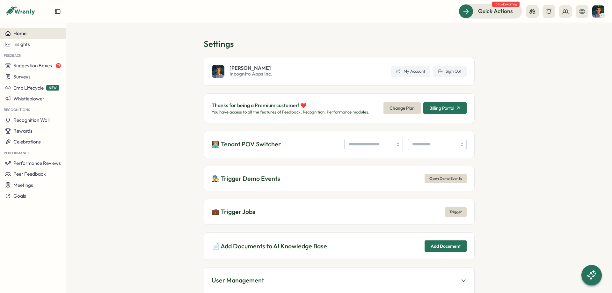
click at [60, 33] on div "Home" at bounding box center [33, 34] width 56 height 6
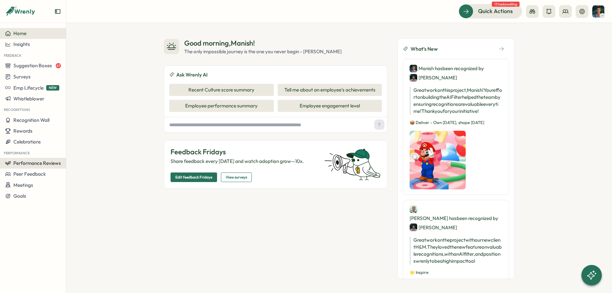
click at [53, 163] on span "Performance Reviews" at bounding box center [37, 163] width 48 height 6
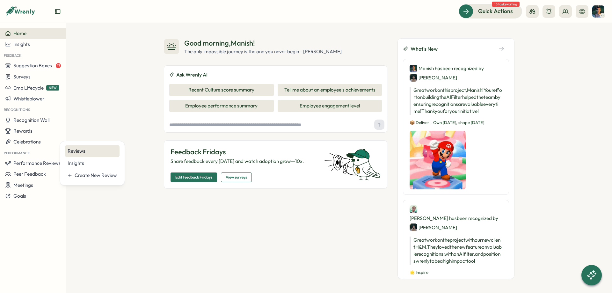
click at [81, 150] on div "Reviews" at bounding box center [92, 151] width 49 height 7
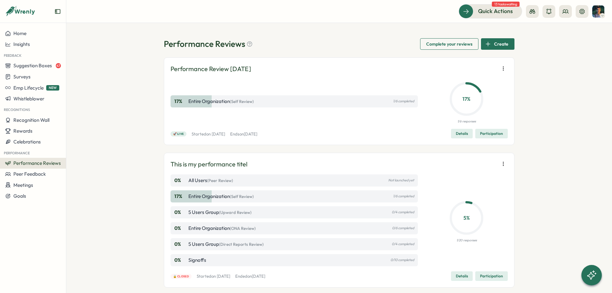
click at [502, 64] on div "Performance Review October 2025 17 % Entire Organization (Self Review) 1/6 comp…" at bounding box center [339, 101] width 351 height 88
click at [504, 68] on icon "button" at bounding box center [503, 68] width 6 height 6
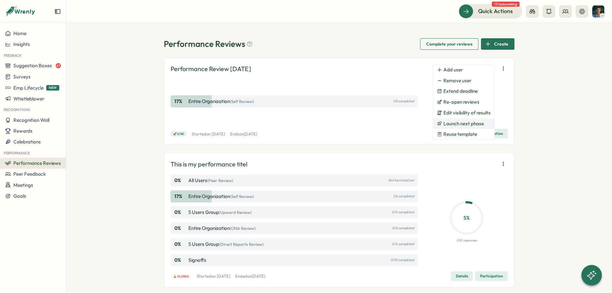
click at [477, 125] on span "Launch next phase" at bounding box center [464, 124] width 40 height 6
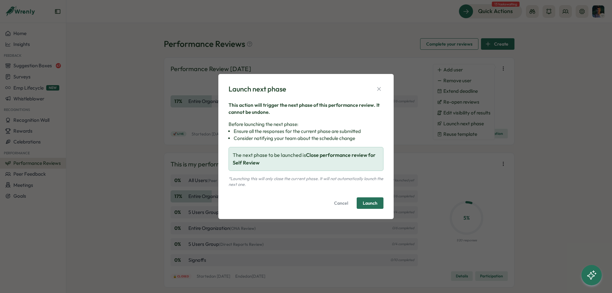
click at [372, 195] on div "This action will trigger the next phase of this performance review. It cannot b…" at bounding box center [306, 155] width 155 height 107
click at [372, 201] on span "Launch" at bounding box center [370, 203] width 15 height 4
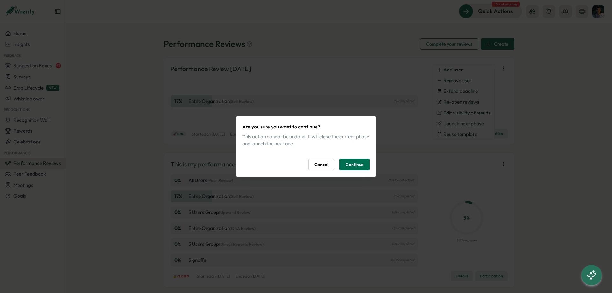
click at [362, 168] on span "Continue" at bounding box center [355, 164] width 18 height 11
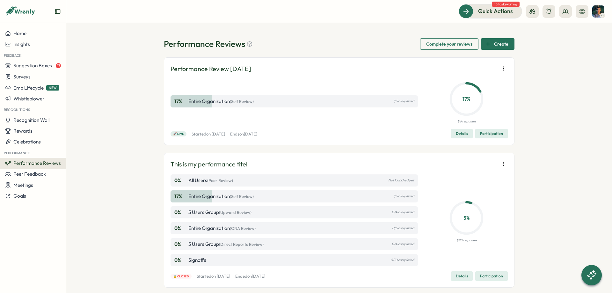
click at [349, 44] on div "Performance Reviews Complete your reviews Create" at bounding box center [339, 43] width 351 height 11
click at [48, 29] on button "Home" at bounding box center [33, 33] width 66 height 11
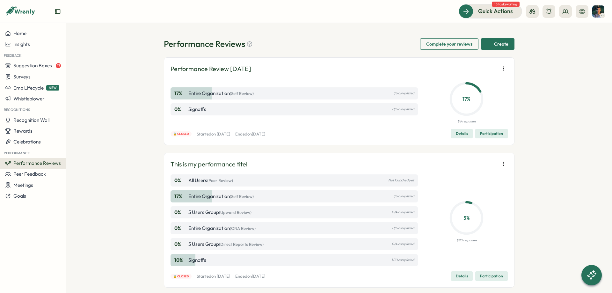
click at [502, 69] on icon "button" at bounding box center [503, 68] width 6 height 6
click at [475, 99] on button "Reuse template" at bounding box center [463, 102] width 61 height 11
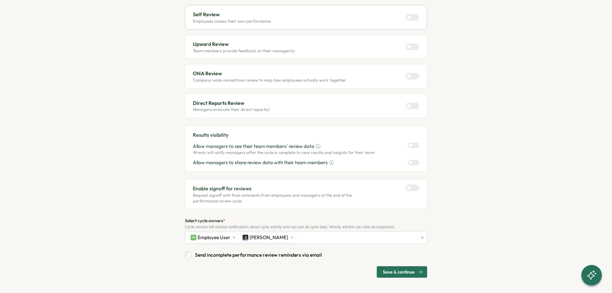
click at [412, 269] on span "Save & continue" at bounding box center [399, 272] width 32 height 11
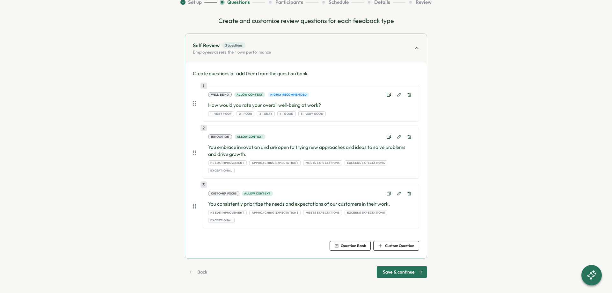
scroll to position [37, 0]
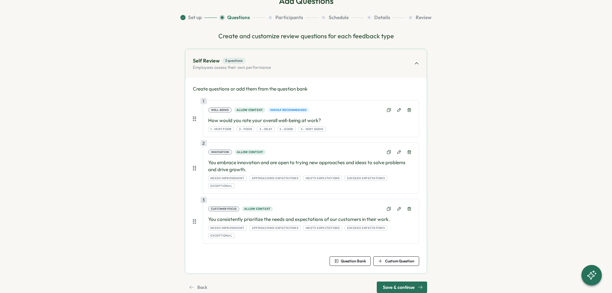
click at [409, 282] on div "Save & continue" at bounding box center [402, 287] width 50 height 11
click at [416, 282] on div "Save & continue" at bounding box center [403, 287] width 40 height 11
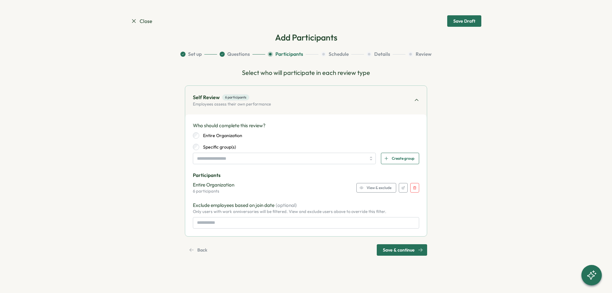
scroll to position [0, 0]
click at [376, 186] on span "View & exclude" at bounding box center [379, 187] width 25 height 9
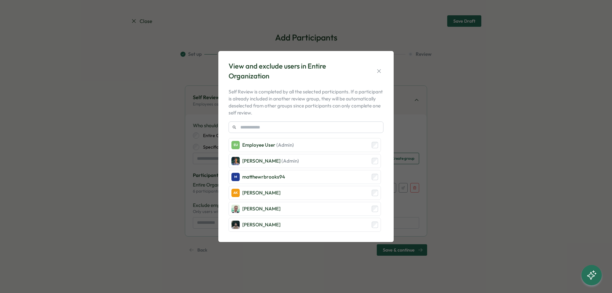
click at [379, 74] on icon "button" at bounding box center [379, 71] width 6 height 6
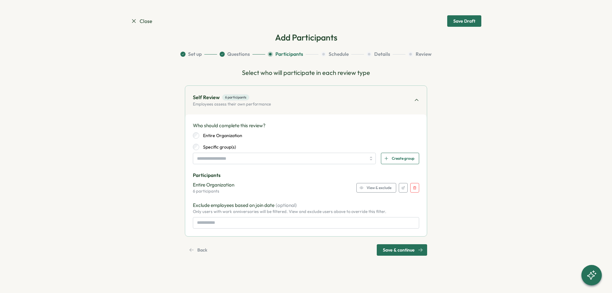
click at [408, 244] on div "Select who will participate in each review type Self Review 6 participants Empl…" at bounding box center [306, 162] width 242 height 188
click at [408, 250] on span "Save & continue" at bounding box center [399, 250] width 32 height 11
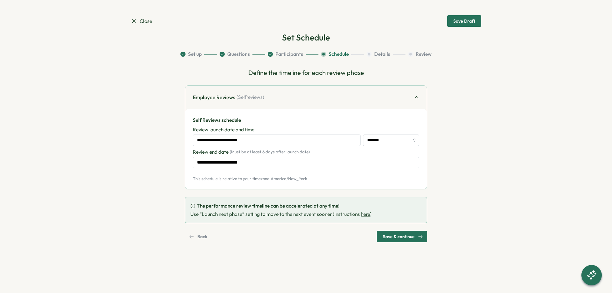
click at [408, 236] on span "Save & continue" at bounding box center [399, 236] width 32 height 11
click at [269, 139] on input "**********" at bounding box center [277, 140] width 168 height 11
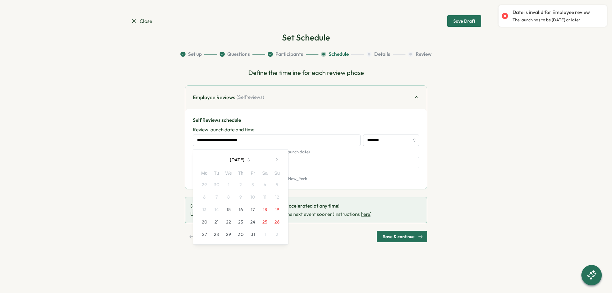
click at [228, 205] on button "15" at bounding box center [229, 209] width 12 height 12
type input "**********"
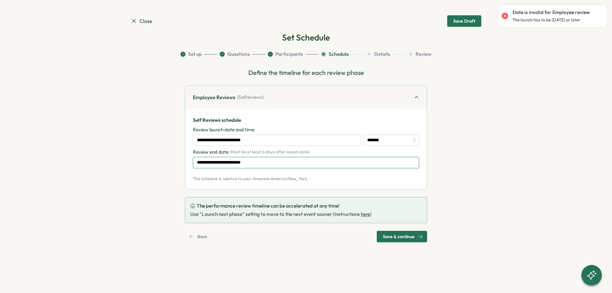
click at [240, 163] on input "**********" at bounding box center [306, 162] width 226 height 11
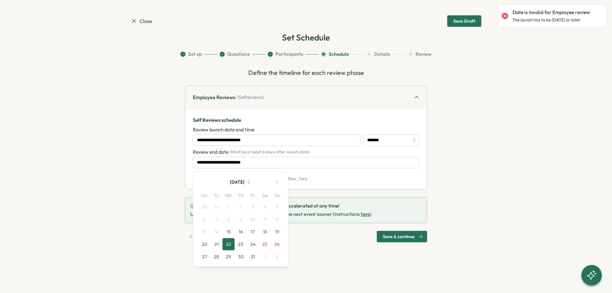
click at [231, 247] on button "22" at bounding box center [229, 244] width 12 height 12
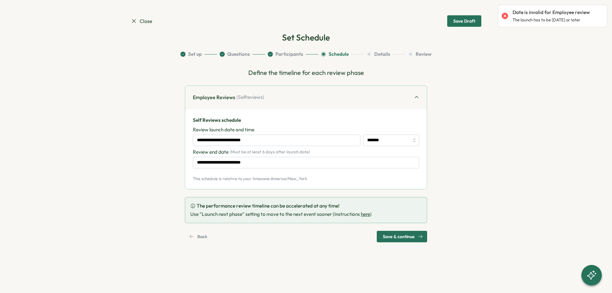
click at [398, 236] on span "Save & continue" at bounding box center [399, 236] width 32 height 11
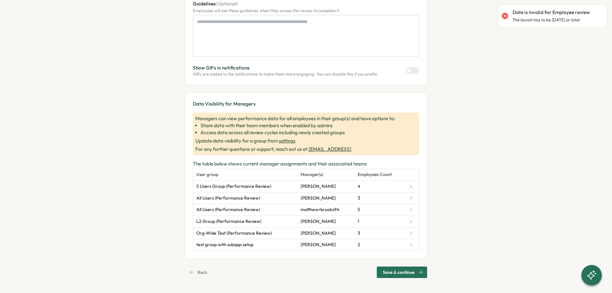
scroll to position [121, 0]
click at [409, 271] on span "Save & continue" at bounding box center [399, 272] width 32 height 11
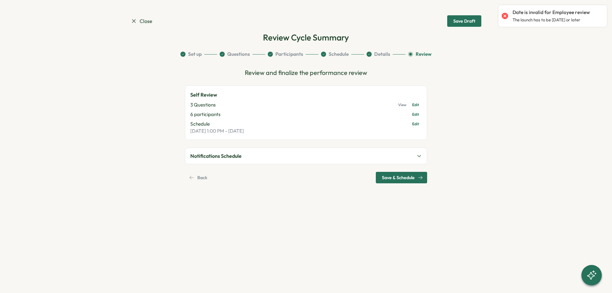
click at [404, 179] on span "Save & Schedule" at bounding box center [398, 177] width 33 height 11
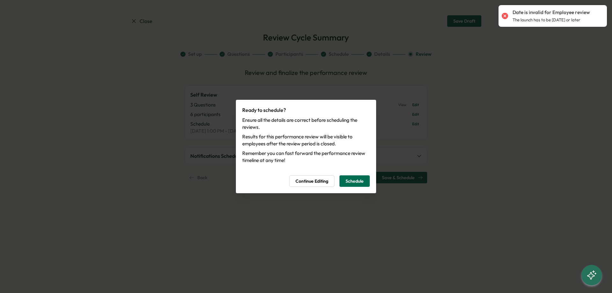
click at [368, 177] on button "Schedule" at bounding box center [355, 180] width 30 height 11
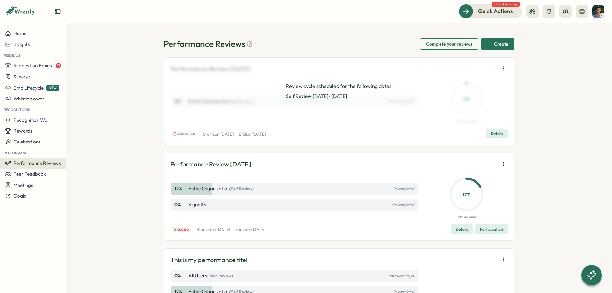
click at [504, 68] on icon "button" at bounding box center [503, 68] width 6 height 6
click at [520, 93] on div "Performance Reviews Complete your reviews Create Performance Review October 202…" at bounding box center [339, 158] width 546 height 270
click at [502, 65] on button "button" at bounding box center [503, 68] width 9 height 9
click at [506, 66] on icon "button" at bounding box center [503, 68] width 6 height 6
click at [491, 102] on button "Launch next phase" at bounding box center [463, 102] width 61 height 11
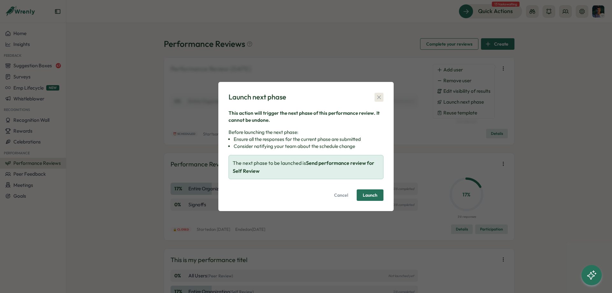
click at [380, 94] on icon "button" at bounding box center [379, 97] width 6 height 6
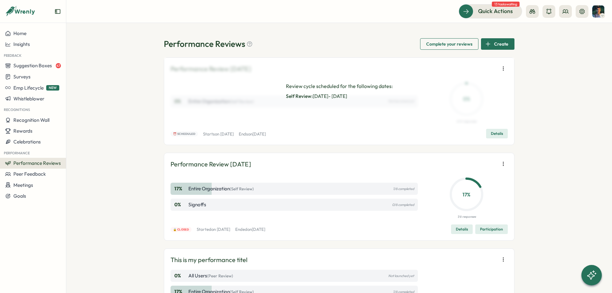
click at [504, 66] on icon "button" at bounding box center [503, 68] width 6 height 6
click at [475, 103] on span "Launch next phase" at bounding box center [464, 102] width 40 height 6
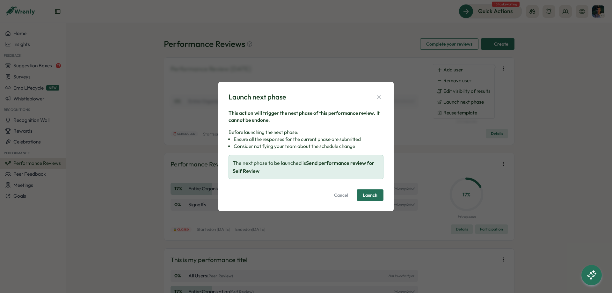
click at [373, 195] on span "Launch" at bounding box center [370, 195] width 15 height 4
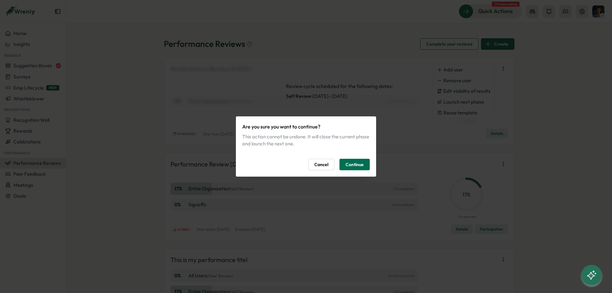
click at [358, 160] on span "Continue" at bounding box center [355, 164] width 18 height 11
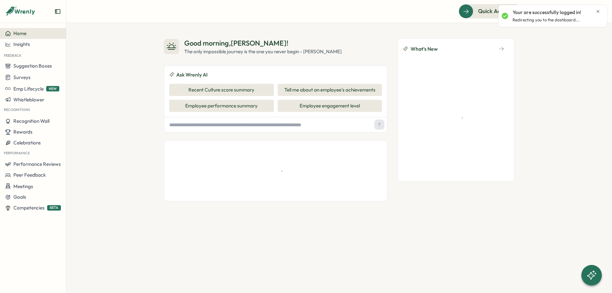
click at [595, 14] on div "Your are successfully logged in!" at bounding box center [557, 12] width 88 height 7
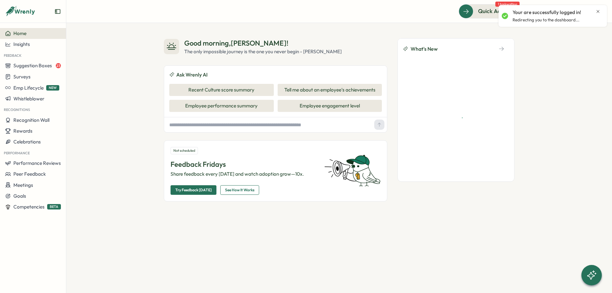
click at [596, 12] on icon "Close notification" at bounding box center [598, 11] width 5 height 5
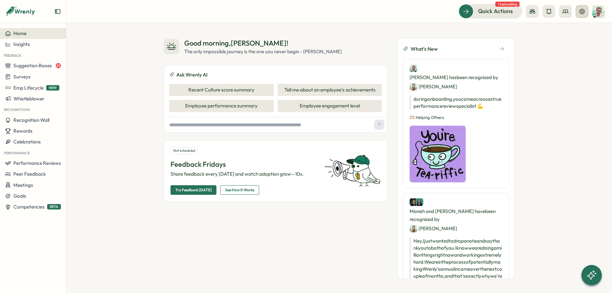
click at [588, 11] on button at bounding box center [582, 11] width 13 height 13
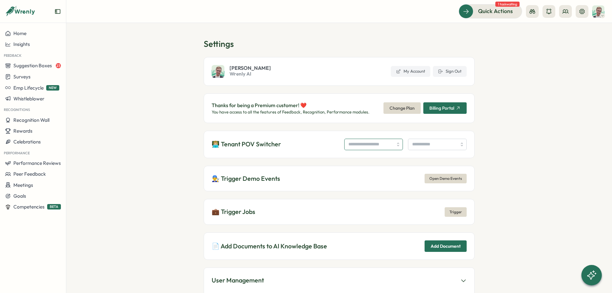
click at [373, 147] on input "search" at bounding box center [373, 144] width 59 height 11
type input "**********"
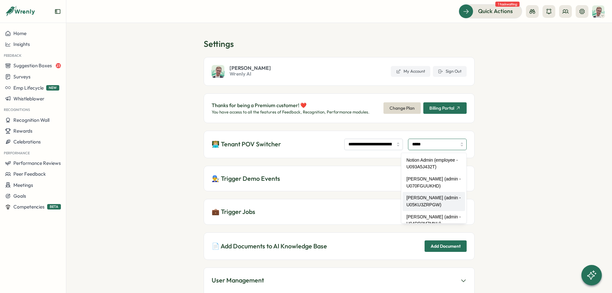
type input "**********"
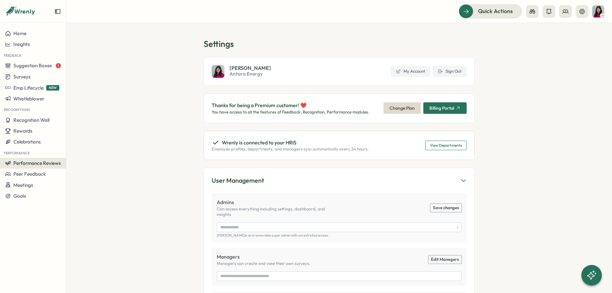
click at [39, 166] on span "Performance Reviews" at bounding box center [37, 163] width 48 height 6
click at [76, 150] on div "Reviews" at bounding box center [92, 151] width 49 height 7
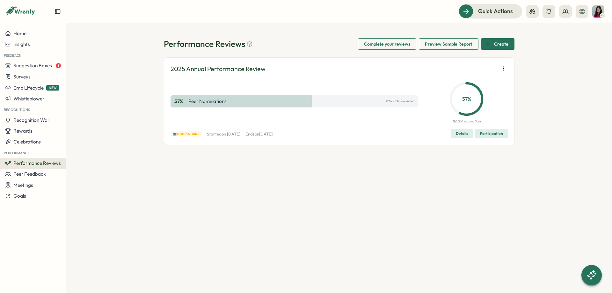
click at [504, 69] on icon "button" at bounding box center [503, 68] width 6 height 6
click at [480, 79] on button "Remove user" at bounding box center [463, 80] width 61 height 11
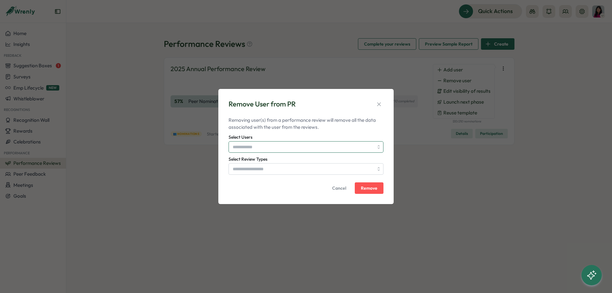
click at [313, 151] on input "Select Users" at bounding box center [303, 147] width 141 height 11
type input "*****"
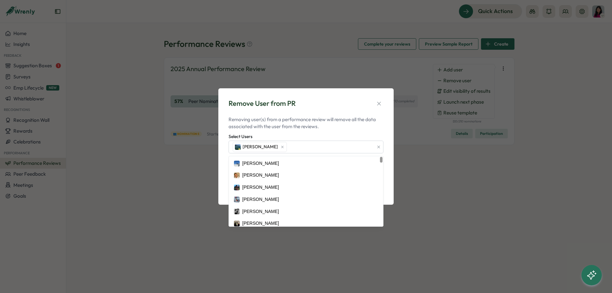
click at [315, 119] on p "Removing user(s) from a performance review will remove all the data associated …" at bounding box center [306, 123] width 155 height 14
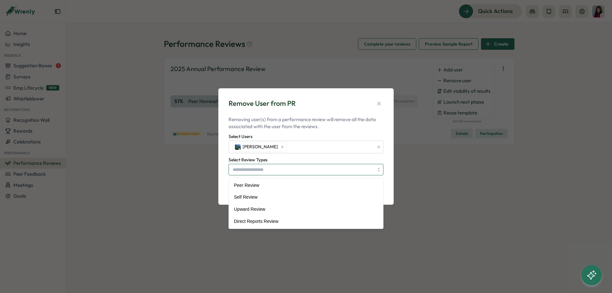
click at [285, 172] on input "Select Review Types" at bounding box center [303, 169] width 141 height 11
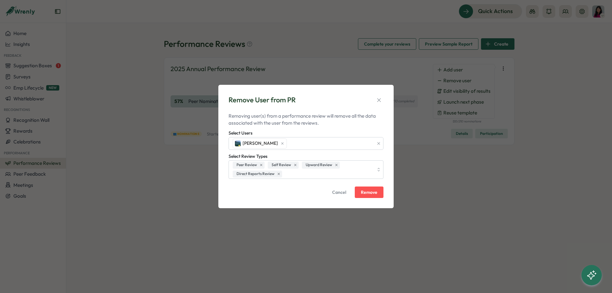
click at [335, 117] on p "Removing user(s) from a performance review will remove all the data associated …" at bounding box center [306, 120] width 155 height 14
click at [376, 193] on span "Remove" at bounding box center [369, 192] width 17 height 4
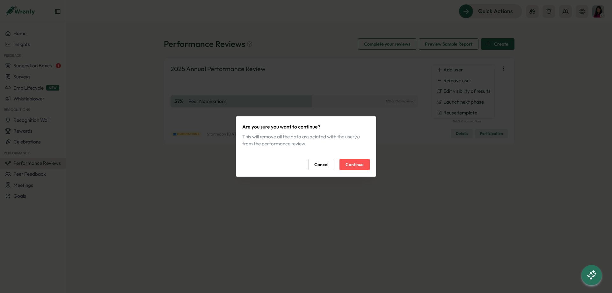
click at [350, 162] on span "Continue" at bounding box center [355, 164] width 18 height 11
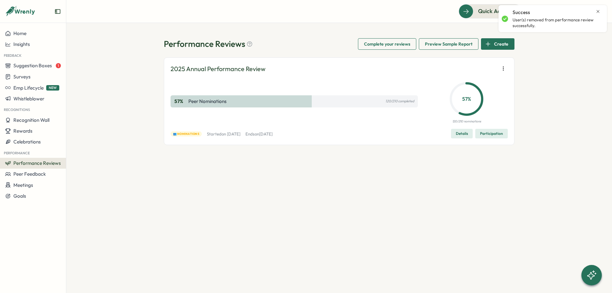
click at [507, 62] on div "2025 Annual Performance Review 57 % Peer Nominations 120/210 completed 57 % 120…" at bounding box center [339, 101] width 351 height 88
click at [503, 68] on icon "button" at bounding box center [503, 68] width 6 height 6
click at [480, 78] on button "Remove user" at bounding box center [463, 80] width 61 height 11
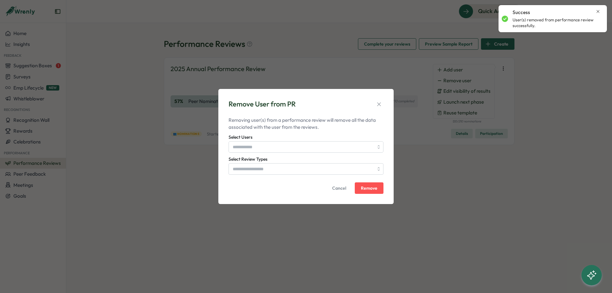
click at [321, 139] on div "Select Users" at bounding box center [306, 142] width 155 height 19
click at [319, 146] on input "Select Users" at bounding box center [303, 147] width 141 height 11
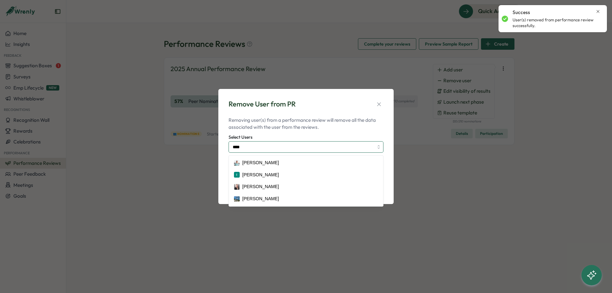
type input "*****"
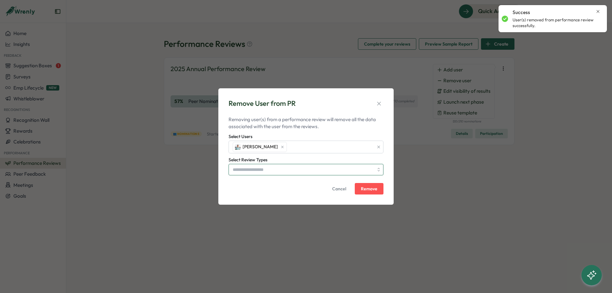
click at [276, 168] on input "Select Review Types" at bounding box center [303, 169] width 141 height 11
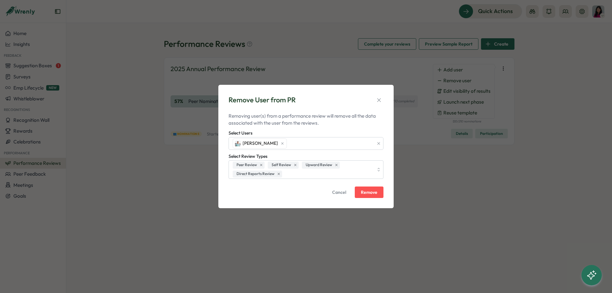
click at [299, 121] on p "Removing user(s) from a performance review will remove all the data associated …" at bounding box center [306, 120] width 155 height 14
click at [364, 188] on span "Remove" at bounding box center [369, 192] width 17 height 11
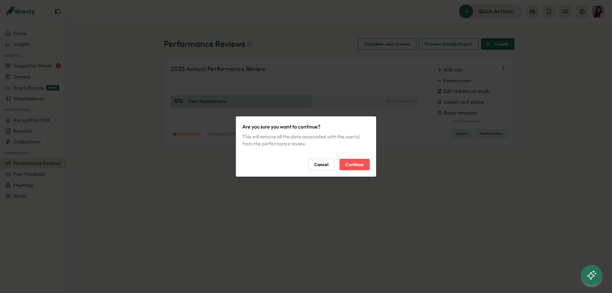
click at [363, 162] on span "Continue" at bounding box center [355, 164] width 18 height 11
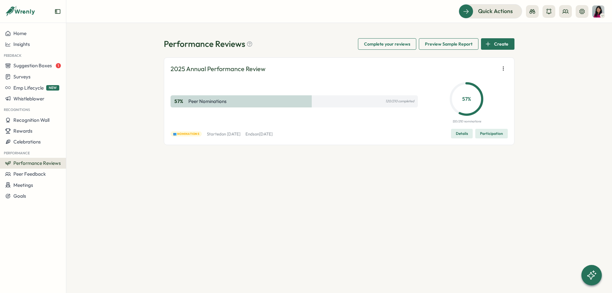
click at [538, 129] on div "Performance Reviews Complete your reviews Preview Sample Report Create 2025 Ann…" at bounding box center [339, 158] width 546 height 270
